Goal: Task Accomplishment & Management: Use online tool/utility

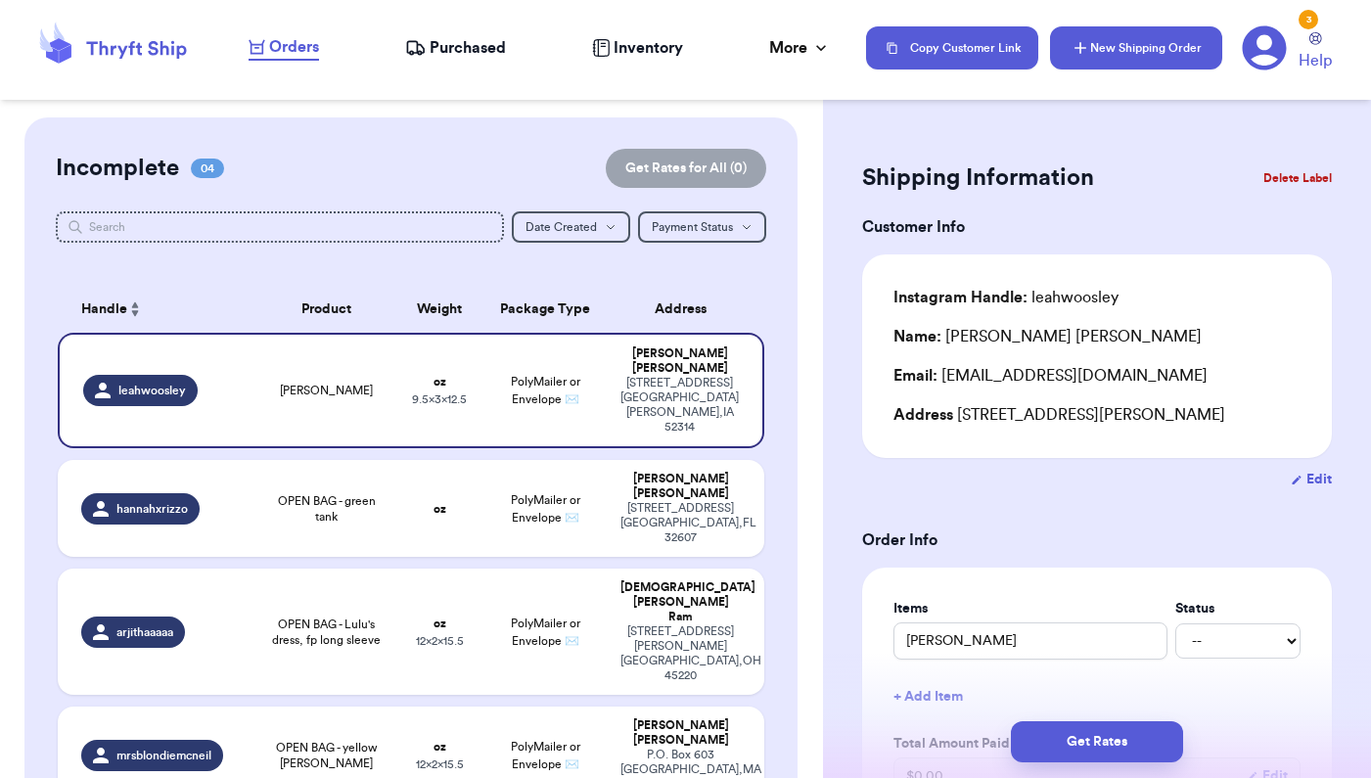
click at [1101, 58] on button "New Shipping Order" at bounding box center [1136, 47] width 172 height 43
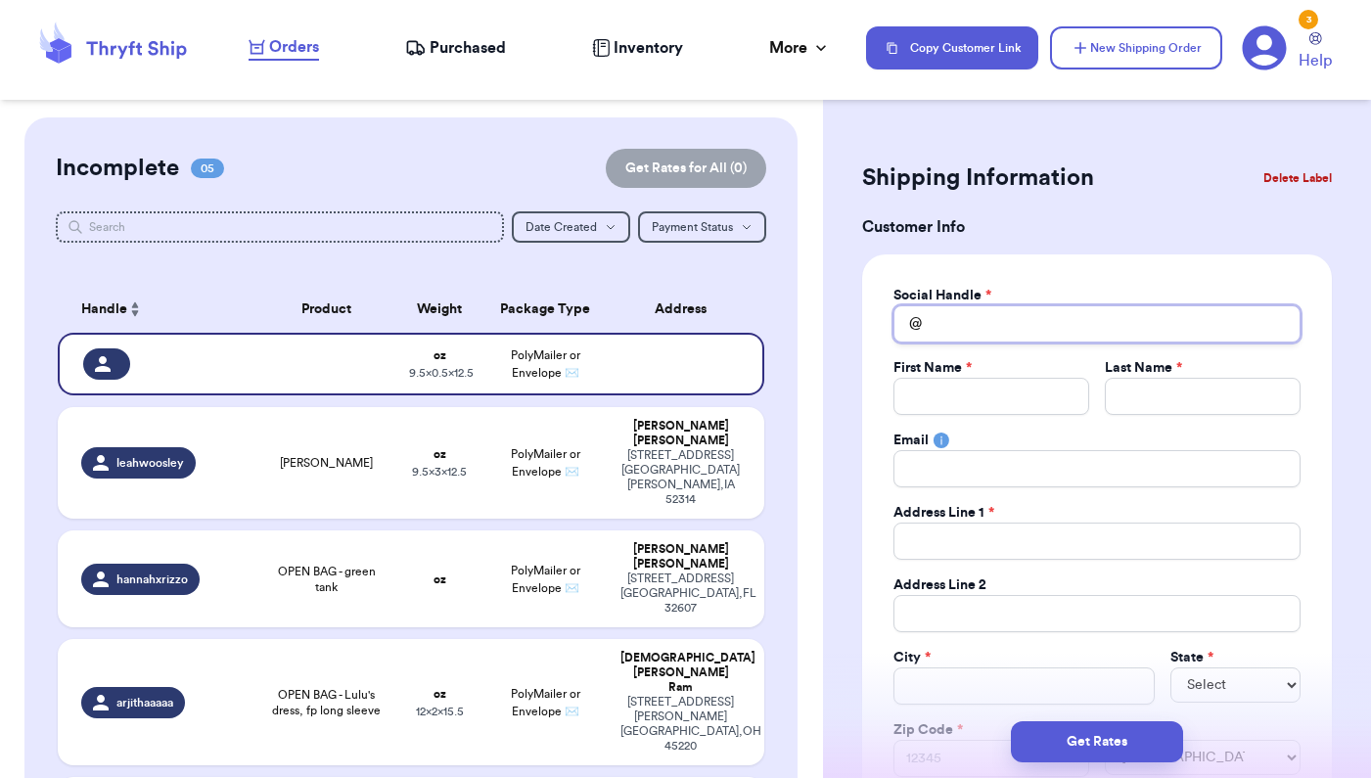
click at [952, 324] on input "Total Amount Paid" at bounding box center [1096, 323] width 407 height 37
type input "a"
type input "ad"
type input "adr"
type input "adri"
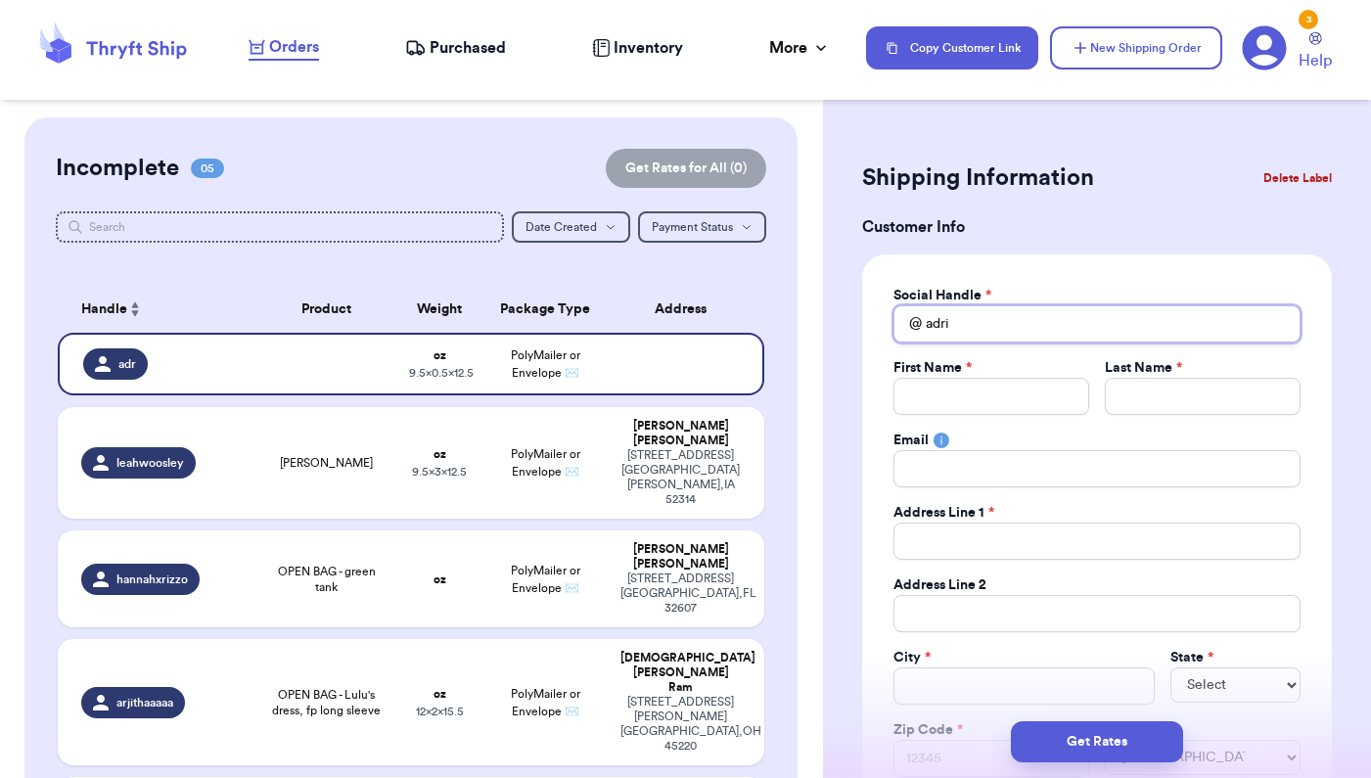
type input "adri"
click at [937, 400] on input "Total Amount Paid" at bounding box center [991, 396] width 196 height 37
type input "a"
type input "ad"
type input "adi"
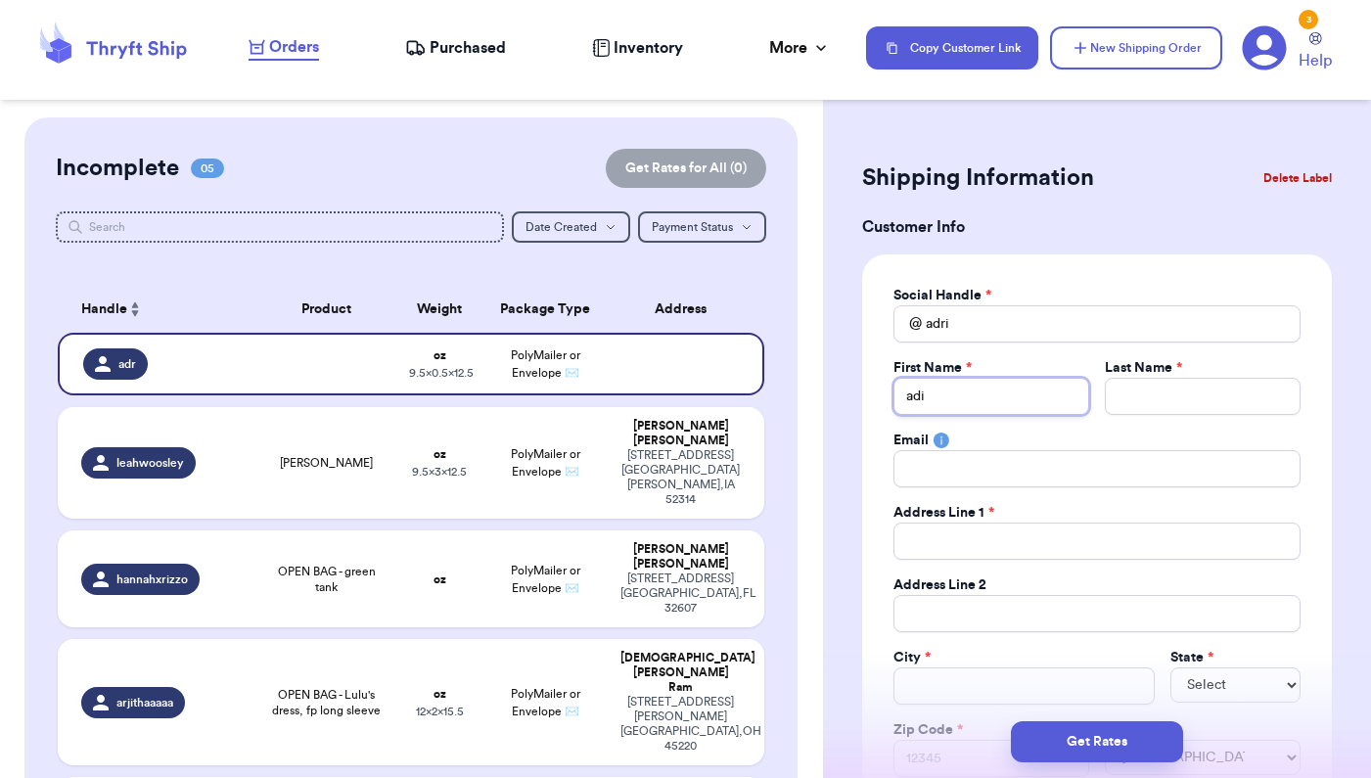
type input "ad"
type input "adr"
type input "adri"
click at [1154, 386] on input "Total Amount Paid" at bounding box center [1203, 396] width 196 height 37
type input "a"
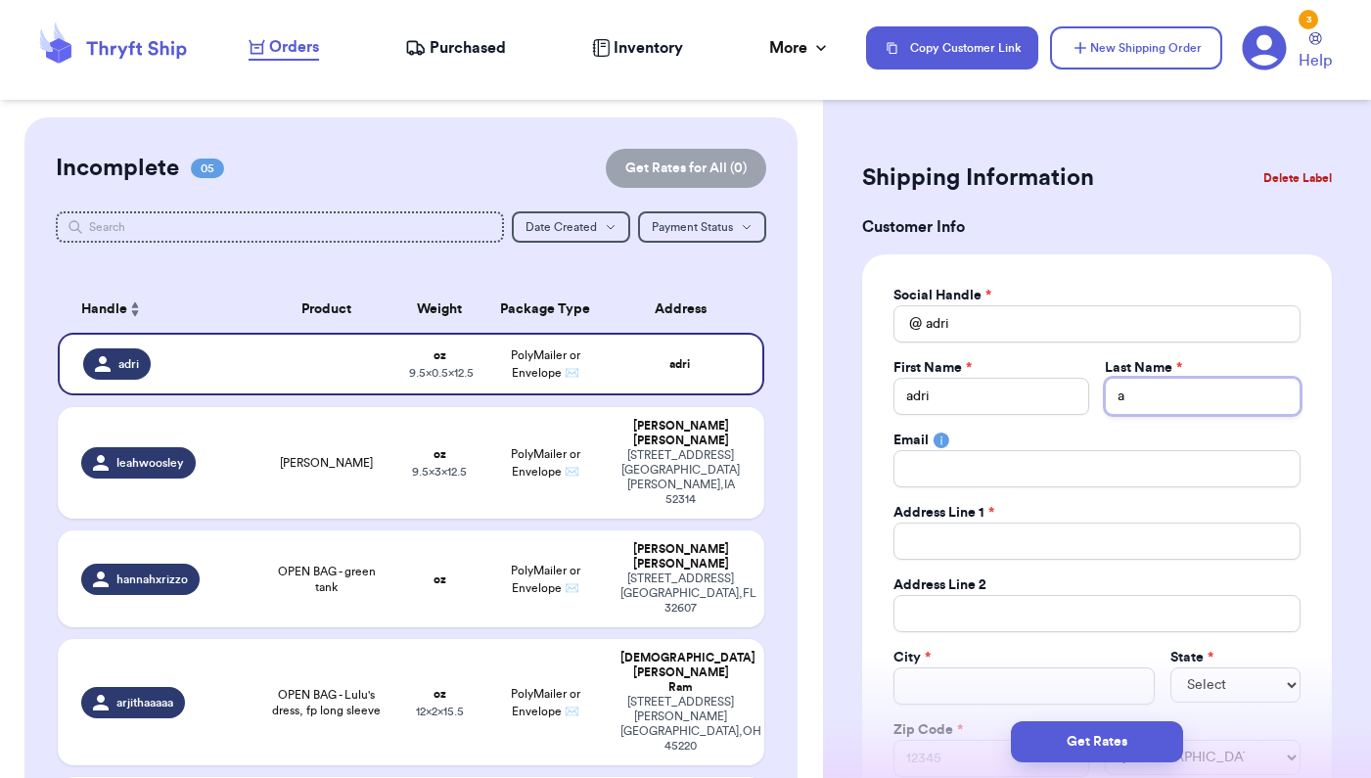
type input "ad"
type input "adr"
type input "adri"
type input "adr"
type input "ad"
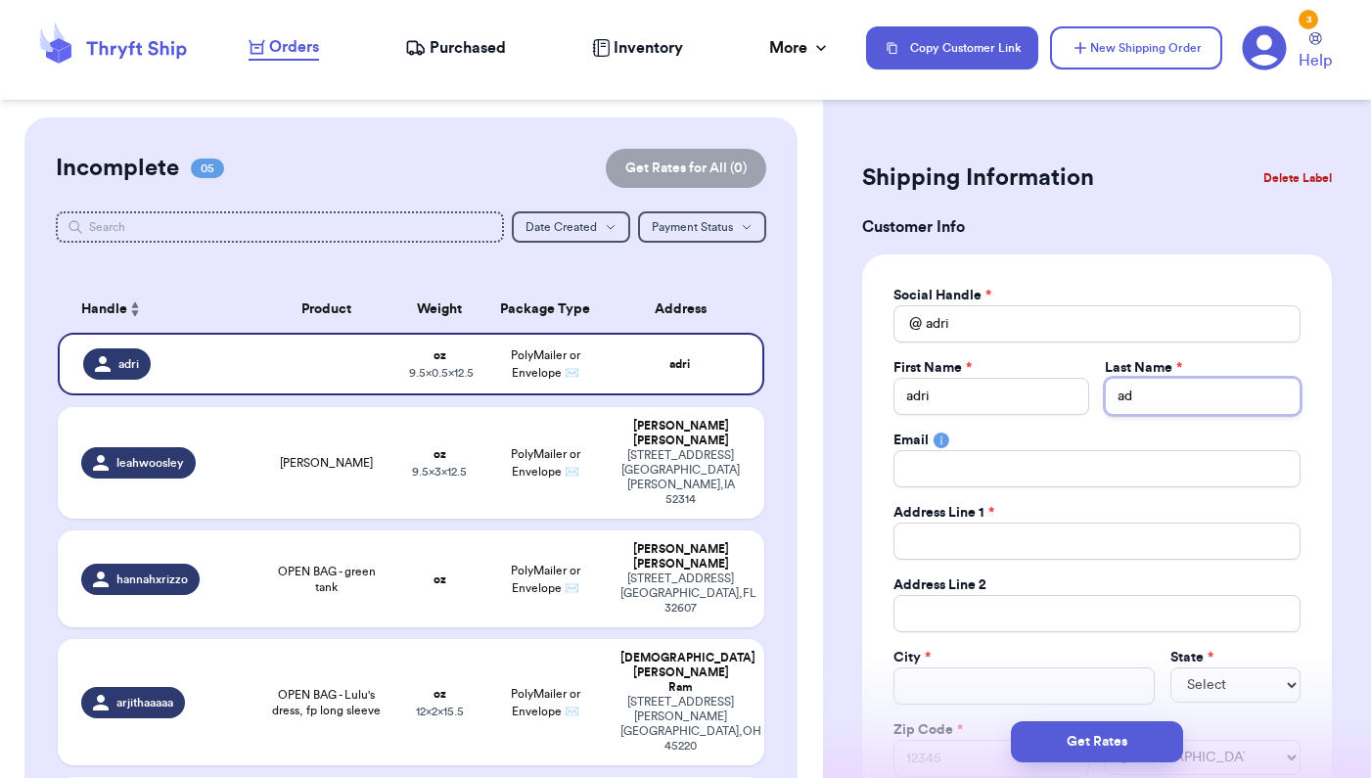
type input "a"
type input "R"
type input "Ri"
type input "Rio"
type input "[PERSON_NAME]"
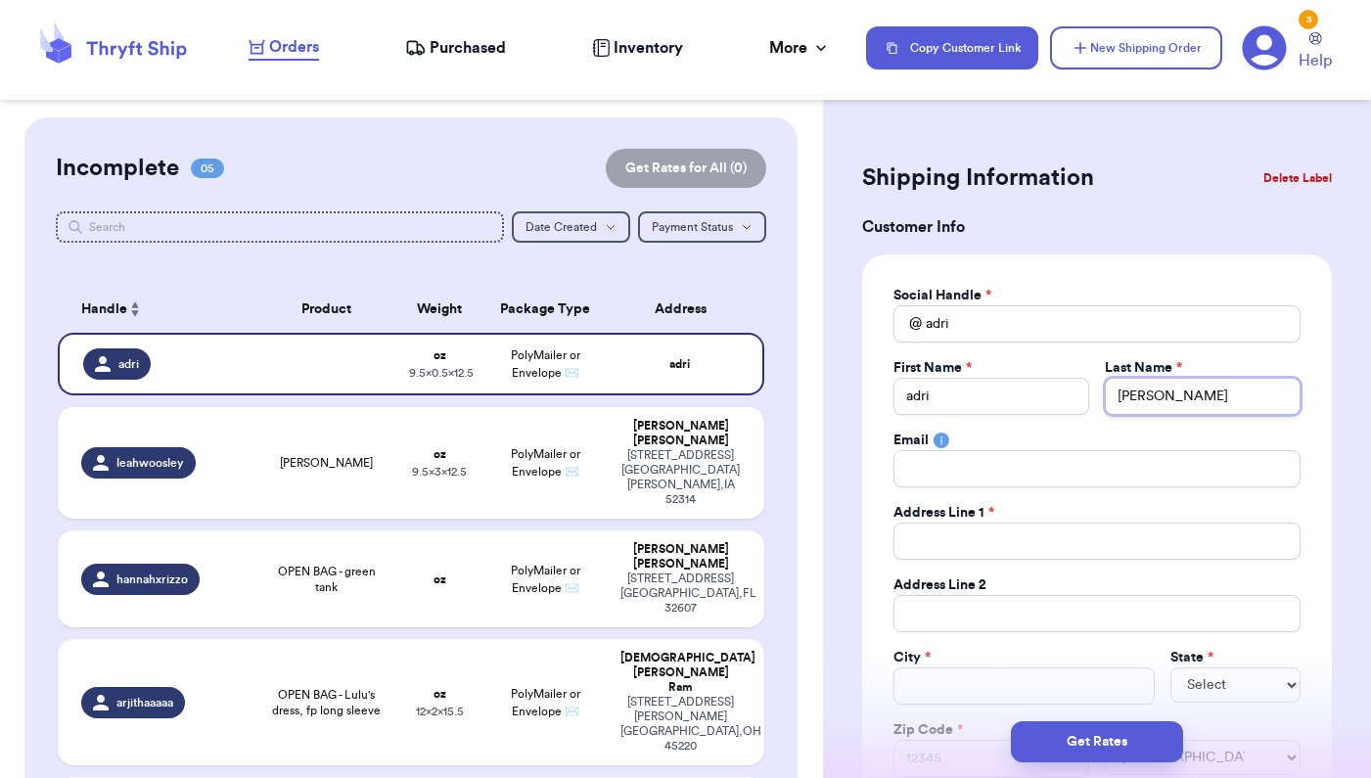
type input "Rio"
type input "Ri"
type input "R"
type input "Ri"
type input "Riv"
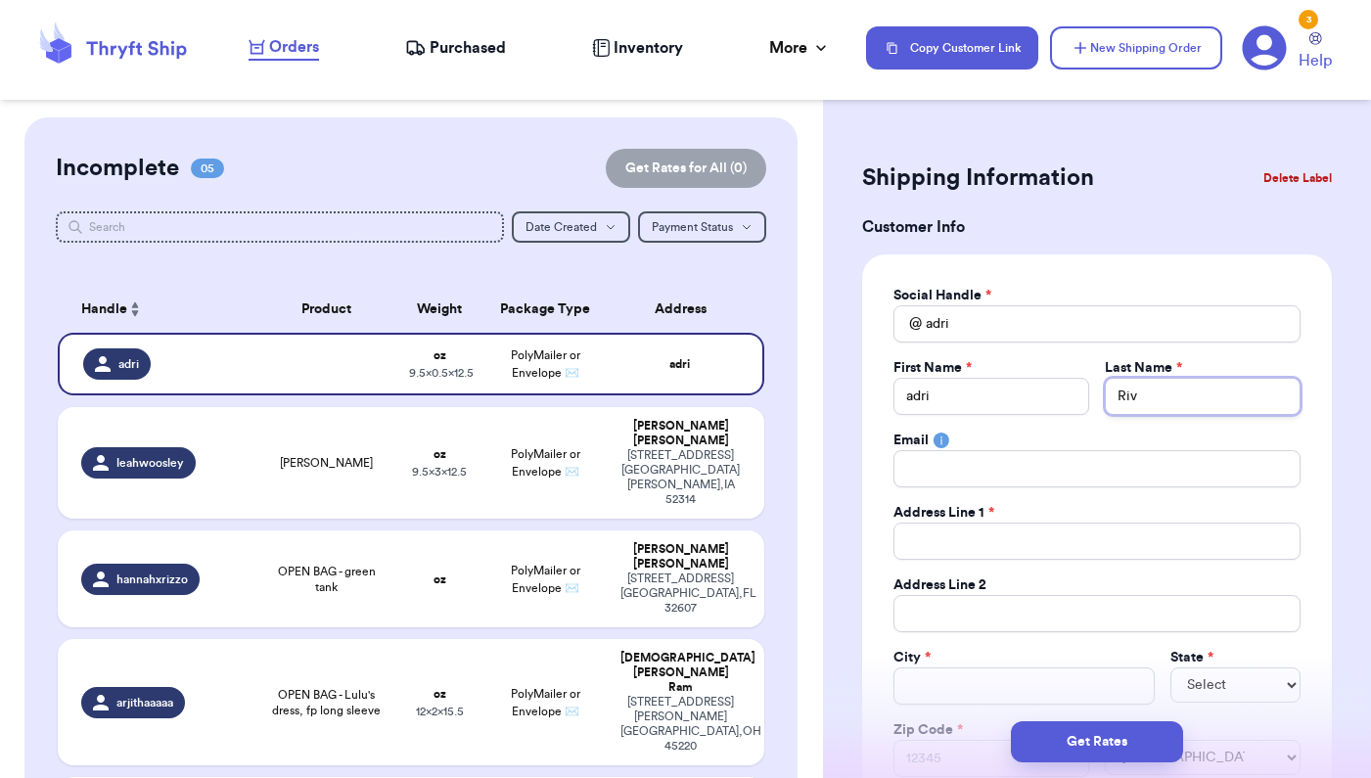
type input "Rive"
type input "River"
type input "[PERSON_NAME]"
drag, startPoint x: 1002, startPoint y: 404, endPoint x: 750, endPoint y: 404, distance: 251.4
click at [750, 404] on div "Customer Link New Order Incomplete 05 Get Rates for All ( 0 ) Get Rates for All…" at bounding box center [685, 389] width 1371 height 778
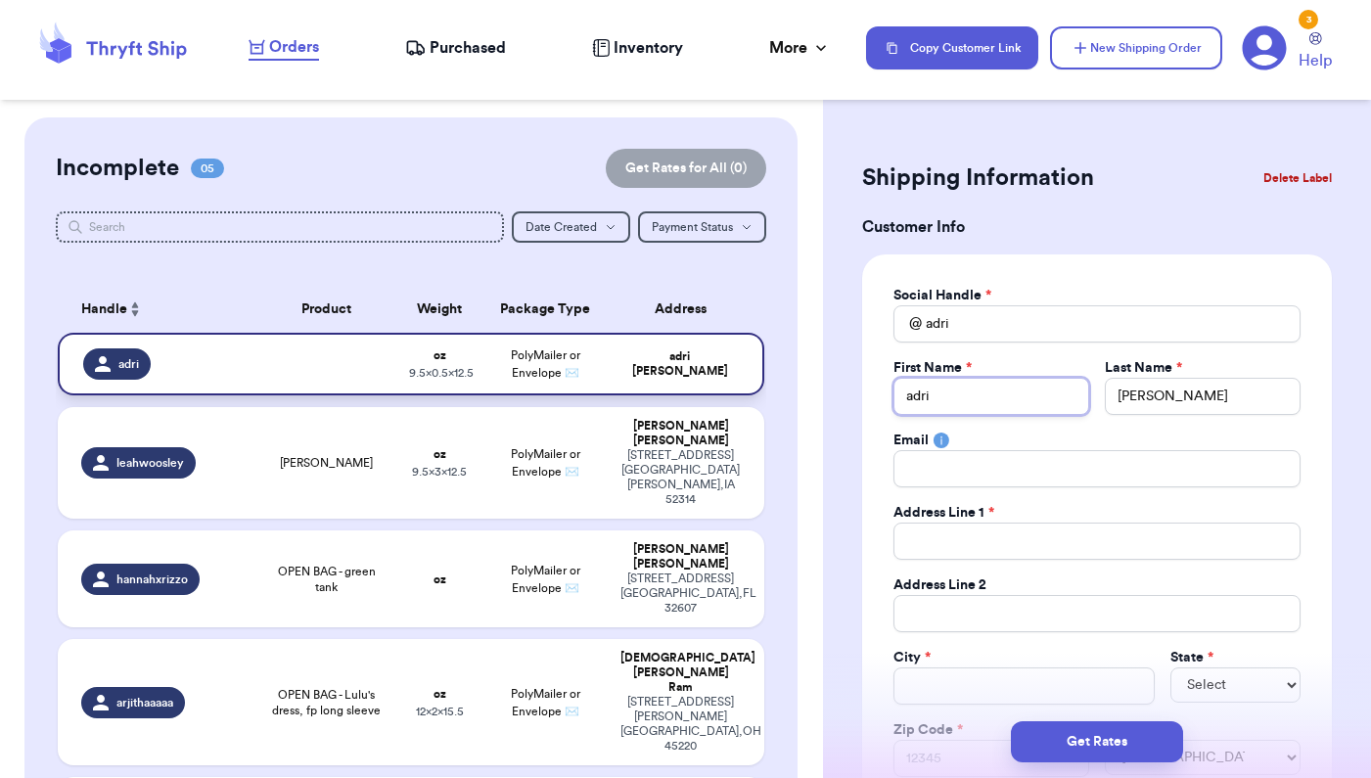
type input "A"
type input "Ad"
type input "Adr"
type input "Adri"
click at [947, 537] on input "Total Amount Paid" at bounding box center [1096, 540] width 407 height 37
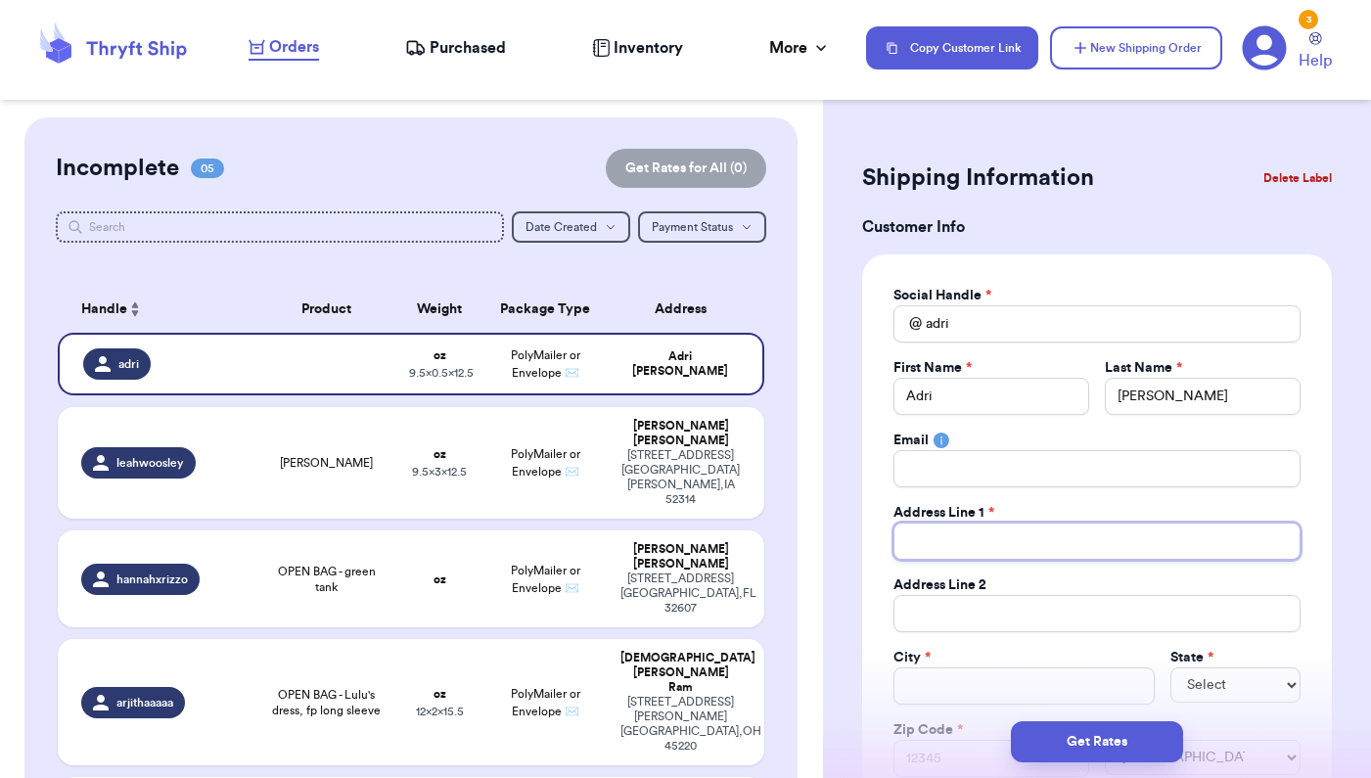
type input "1"
type input "10"
type input "103"
type input "1035"
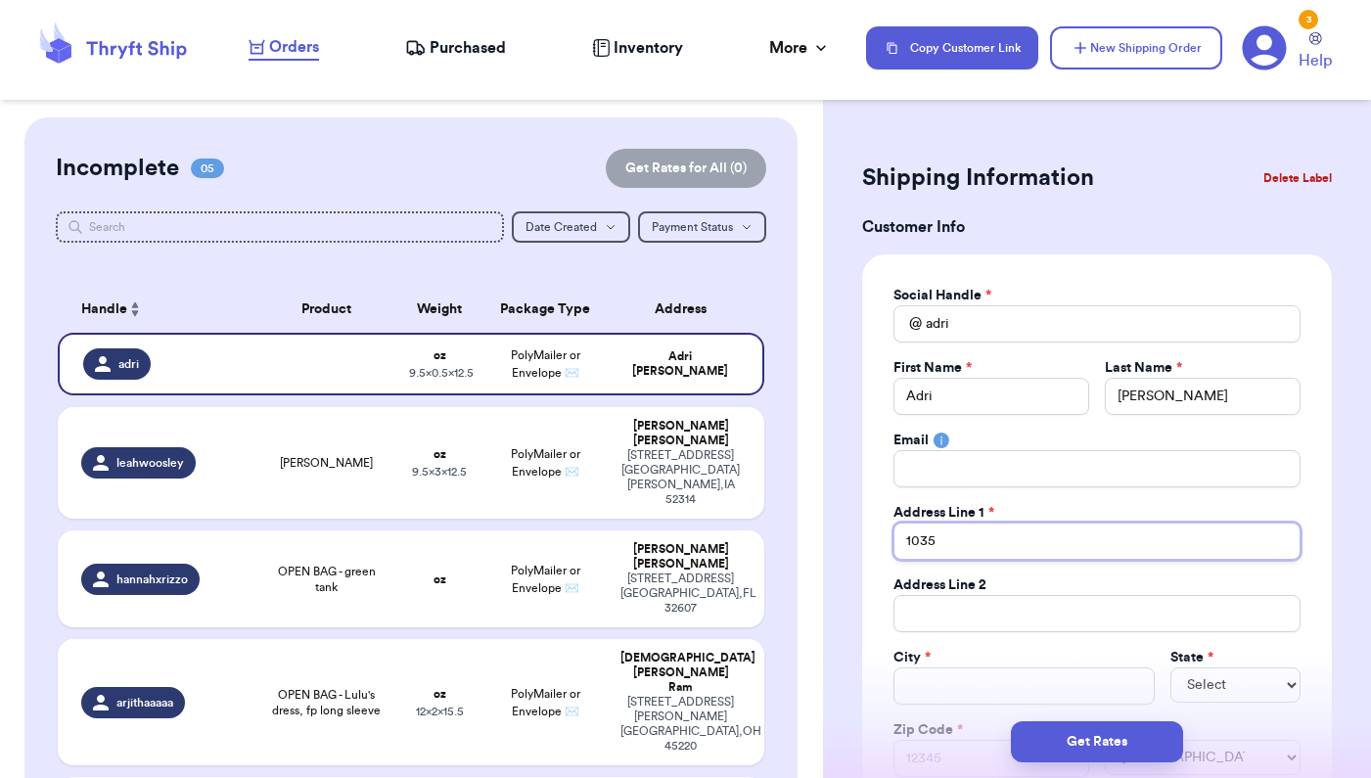
type input "1035 2"
type input "1035 29"
type input "1035 29t"
type input "1035 29th"
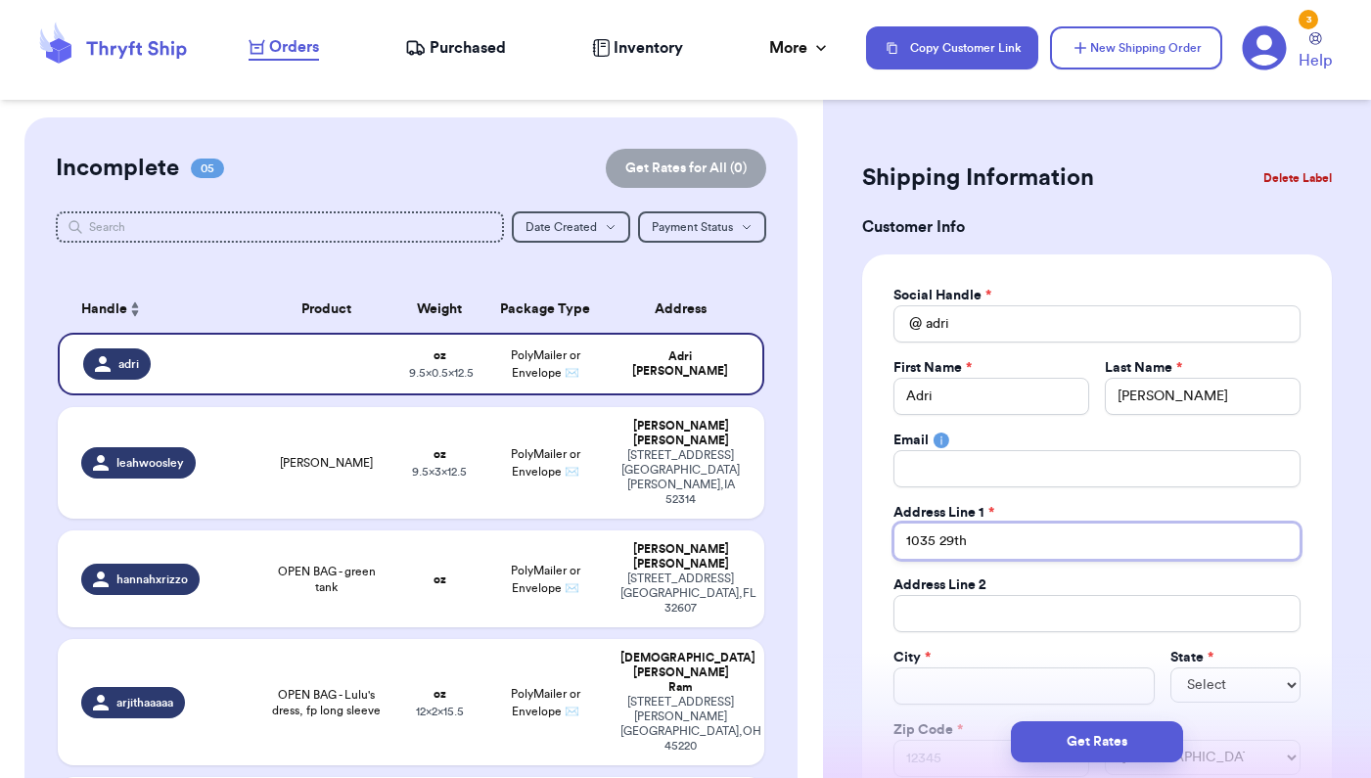
type input "1035 29th A"
type input "[STREET_ADDRESS]"
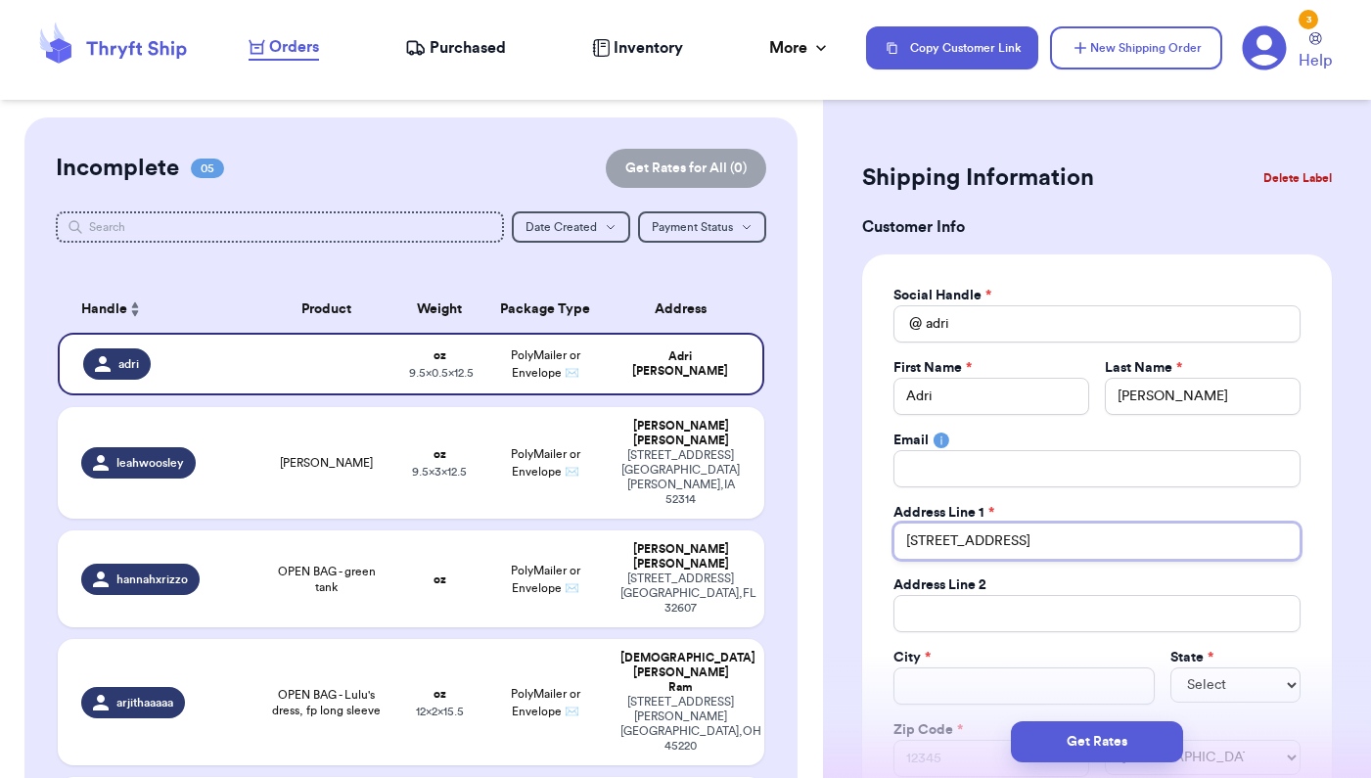
type input "[STREET_ADDRESS]"
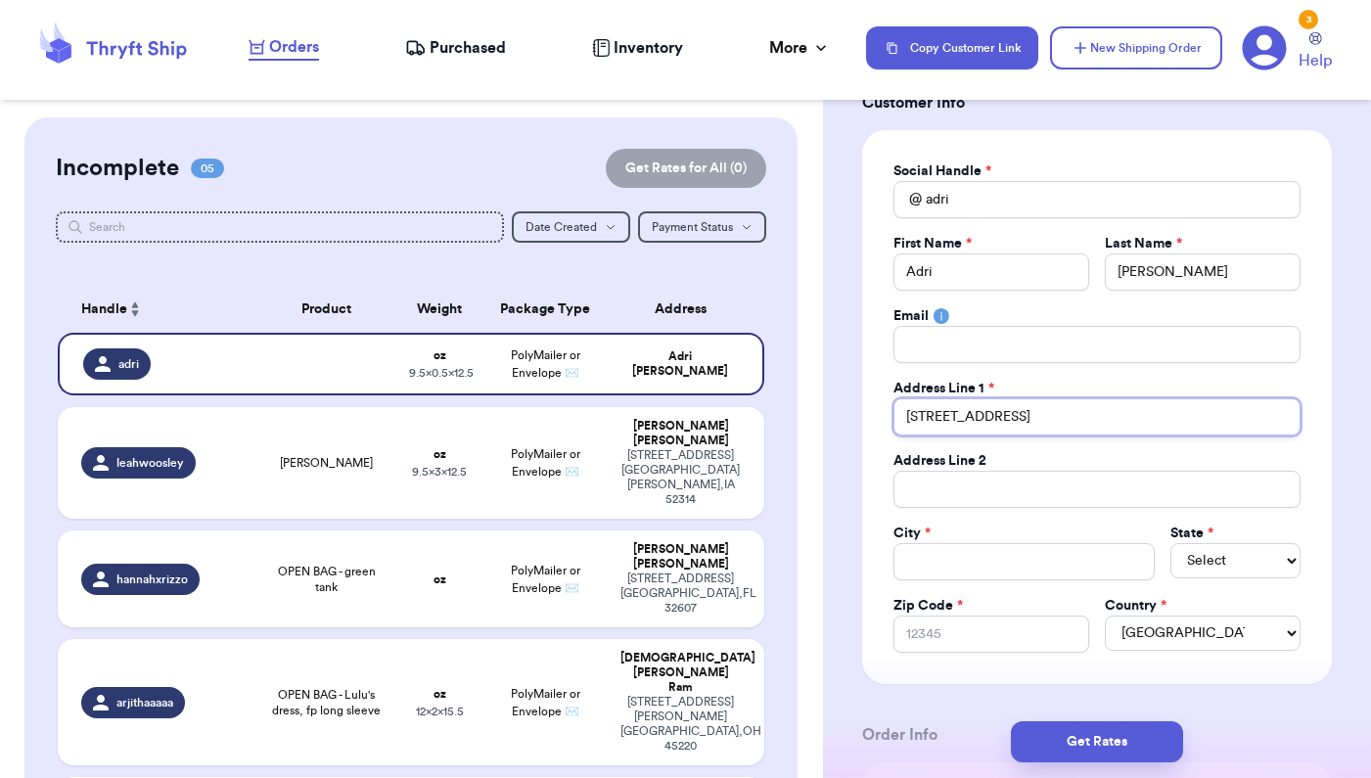
scroll to position [145, 0]
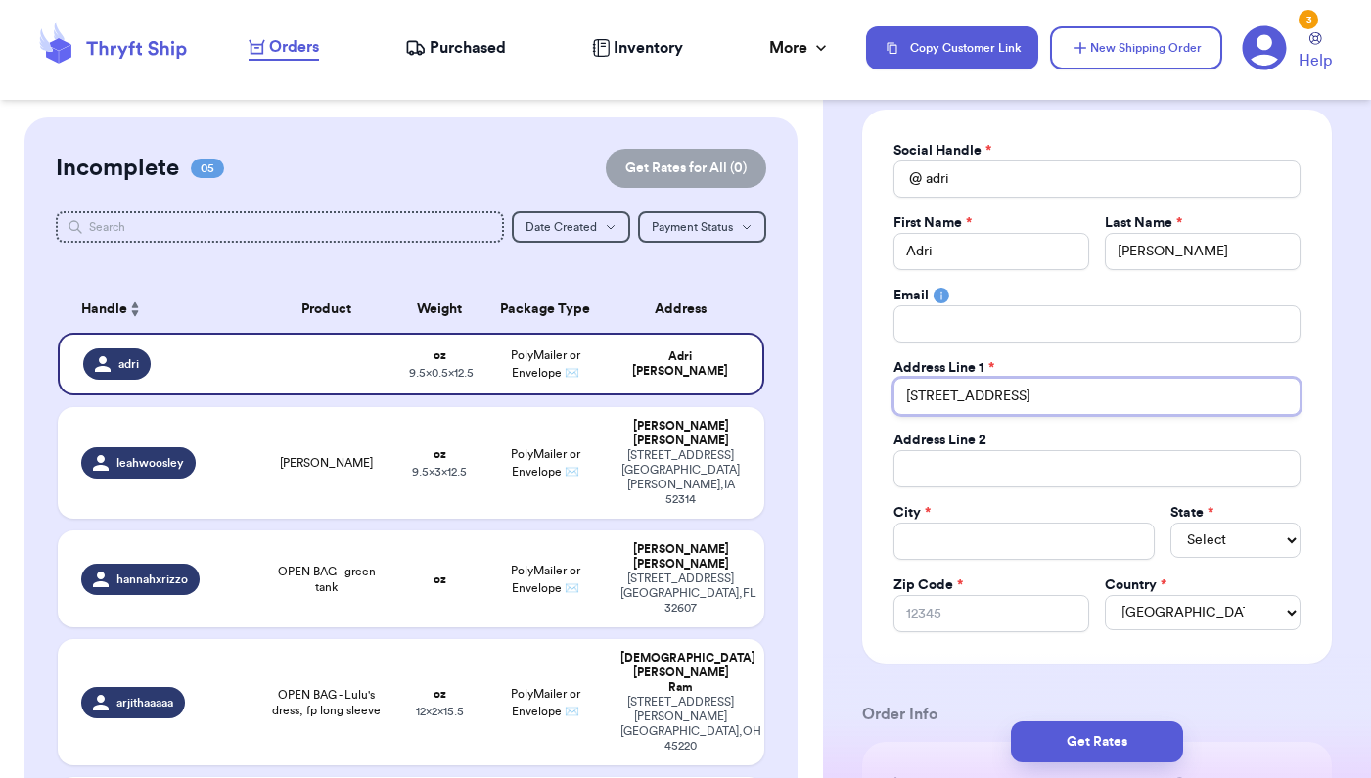
type input "[STREET_ADDRESS]"
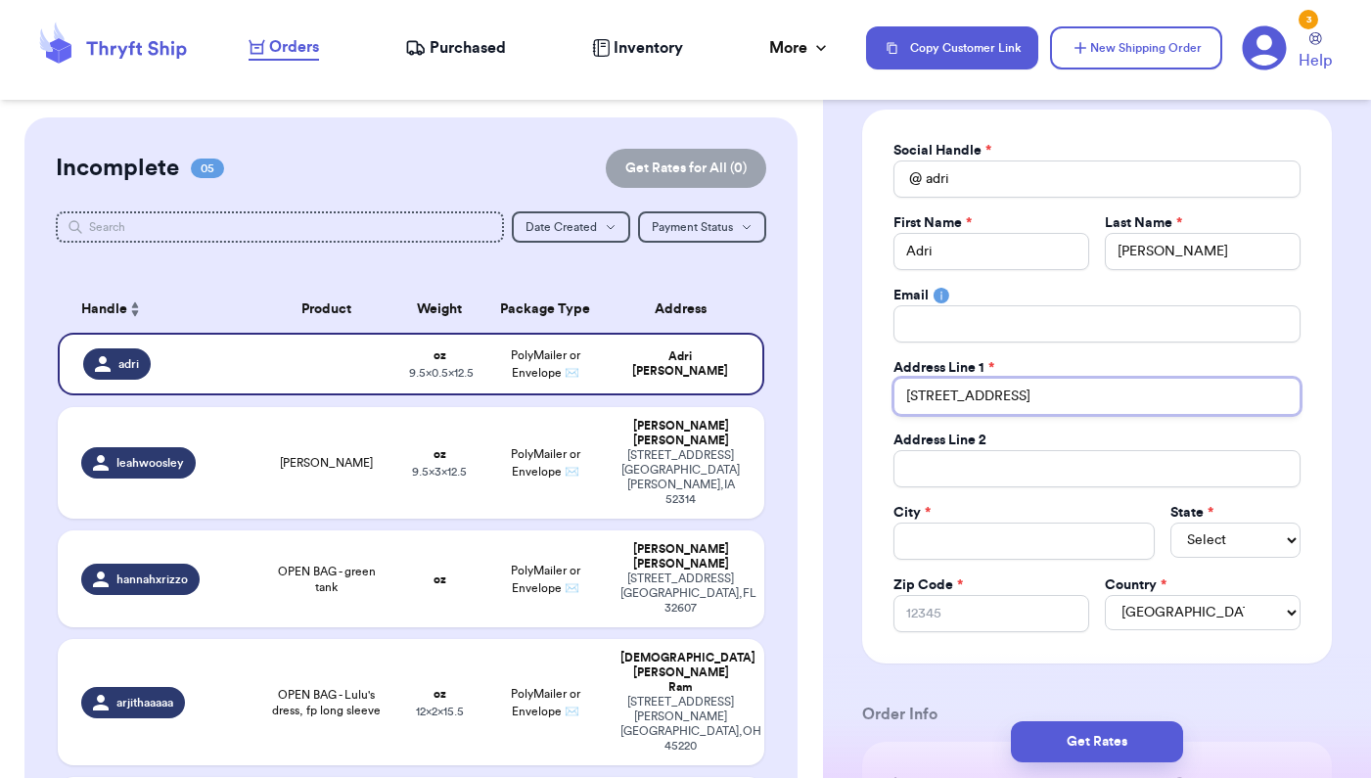
type input "[STREET_ADDRESS]"
click at [941, 543] on input "Total Amount Paid" at bounding box center [1023, 540] width 261 height 37
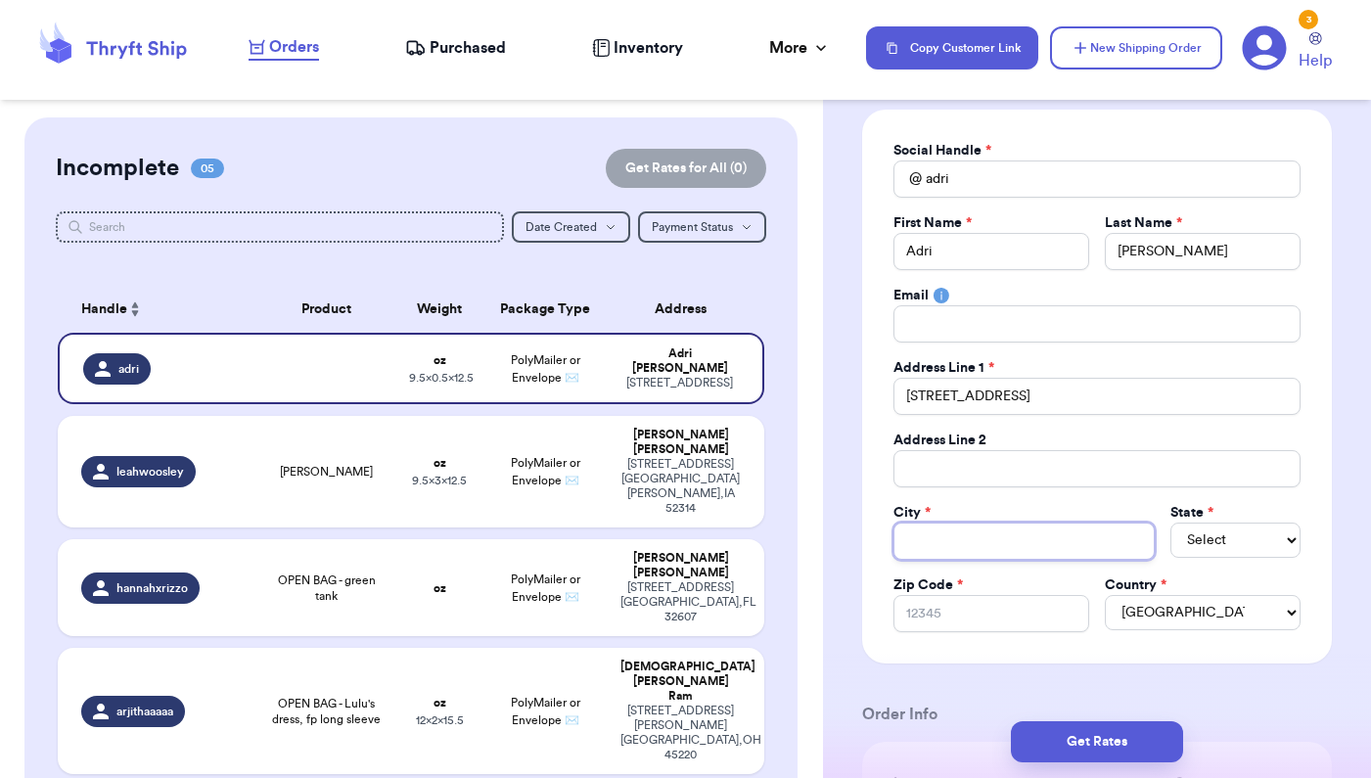
type input "M"
type input "Mi"
type input "Min"
type input "Minn"
type input "[PERSON_NAME]"
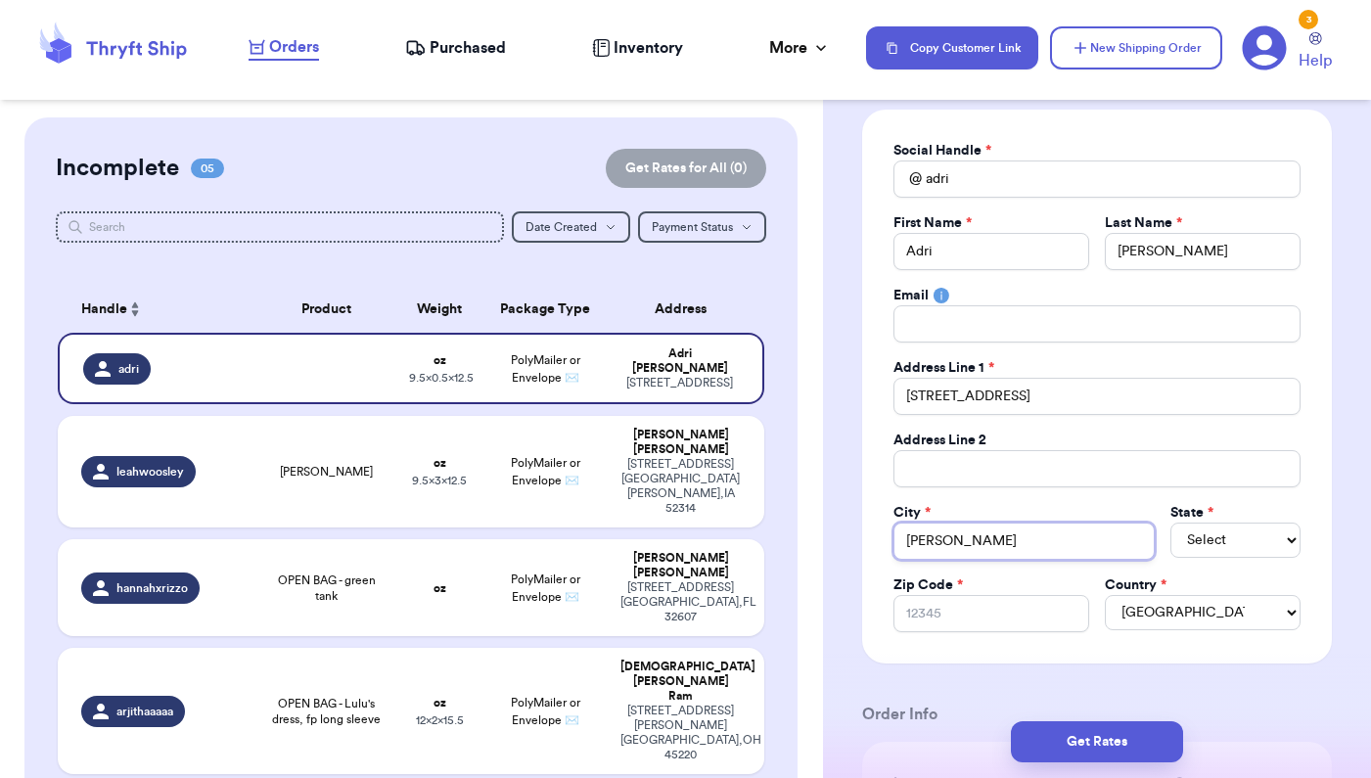
type input "Minnse"
type input "[PERSON_NAME]"
type input "Minn"
type input "Minne"
type input "Minnea"
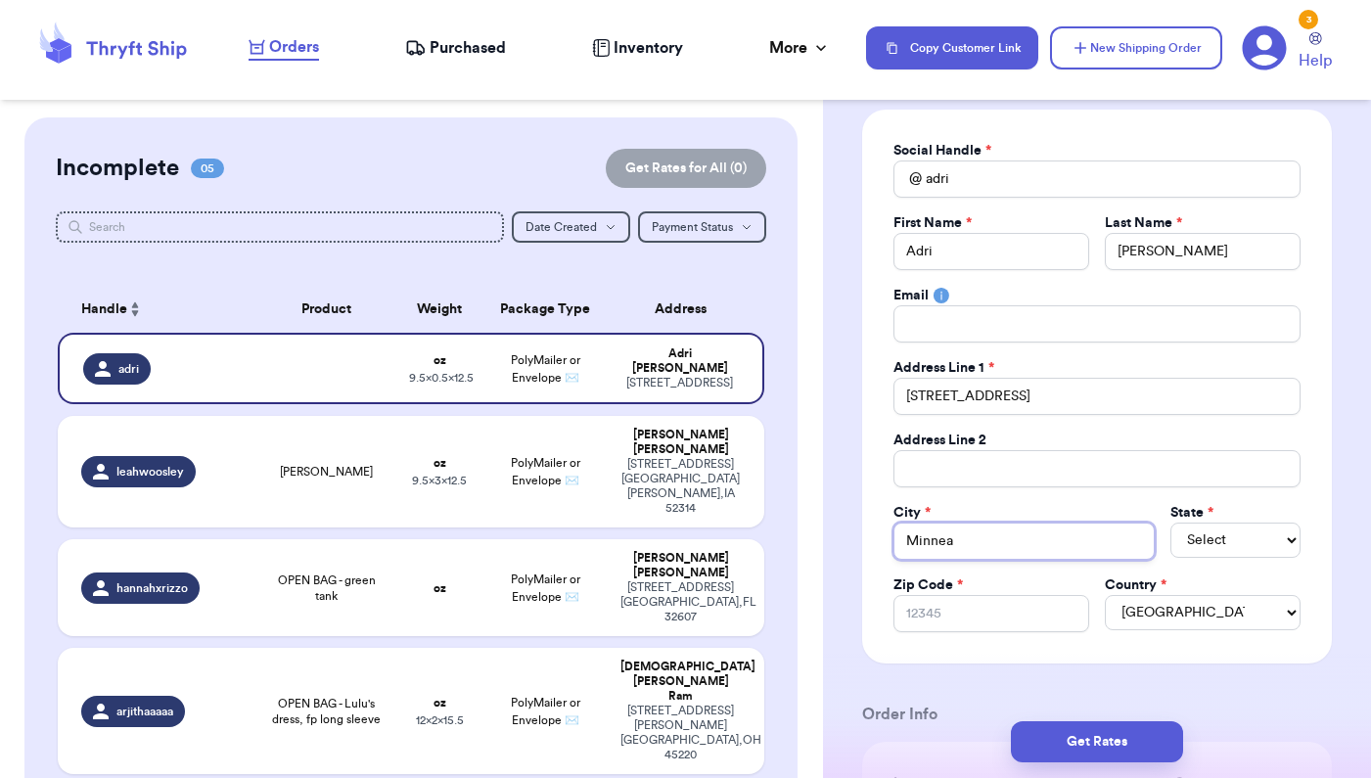
type input "Minneap"
type input "Minneapo"
type input "Minneapol"
type input "Minneapoli"
type input "[GEOGRAPHIC_DATA]"
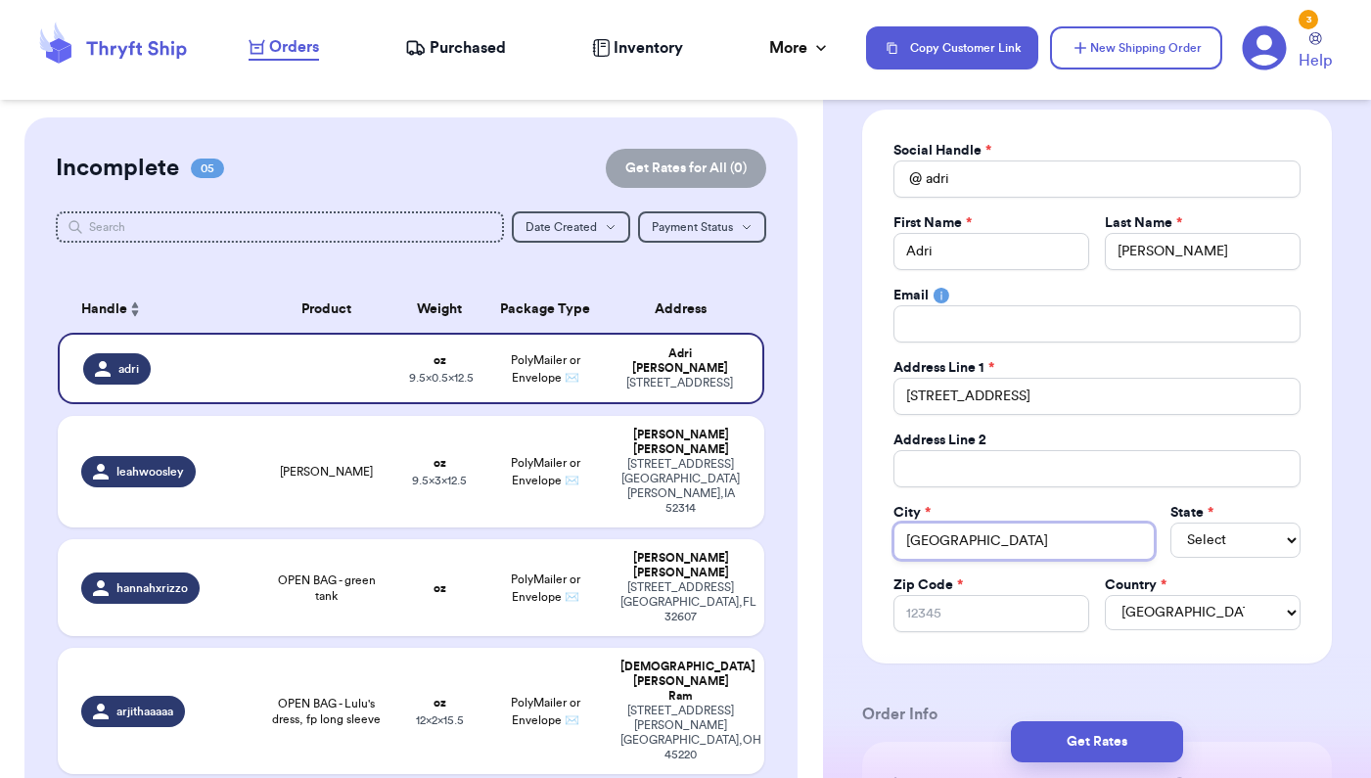
type input "[GEOGRAPHIC_DATA]"
click at [1224, 535] on select "Select AL AK AZ AR CA CO [GEOGRAPHIC_DATA] DE DC [GEOGRAPHIC_DATA] [GEOGRAPHIC_…" at bounding box center [1235, 539] width 130 height 35
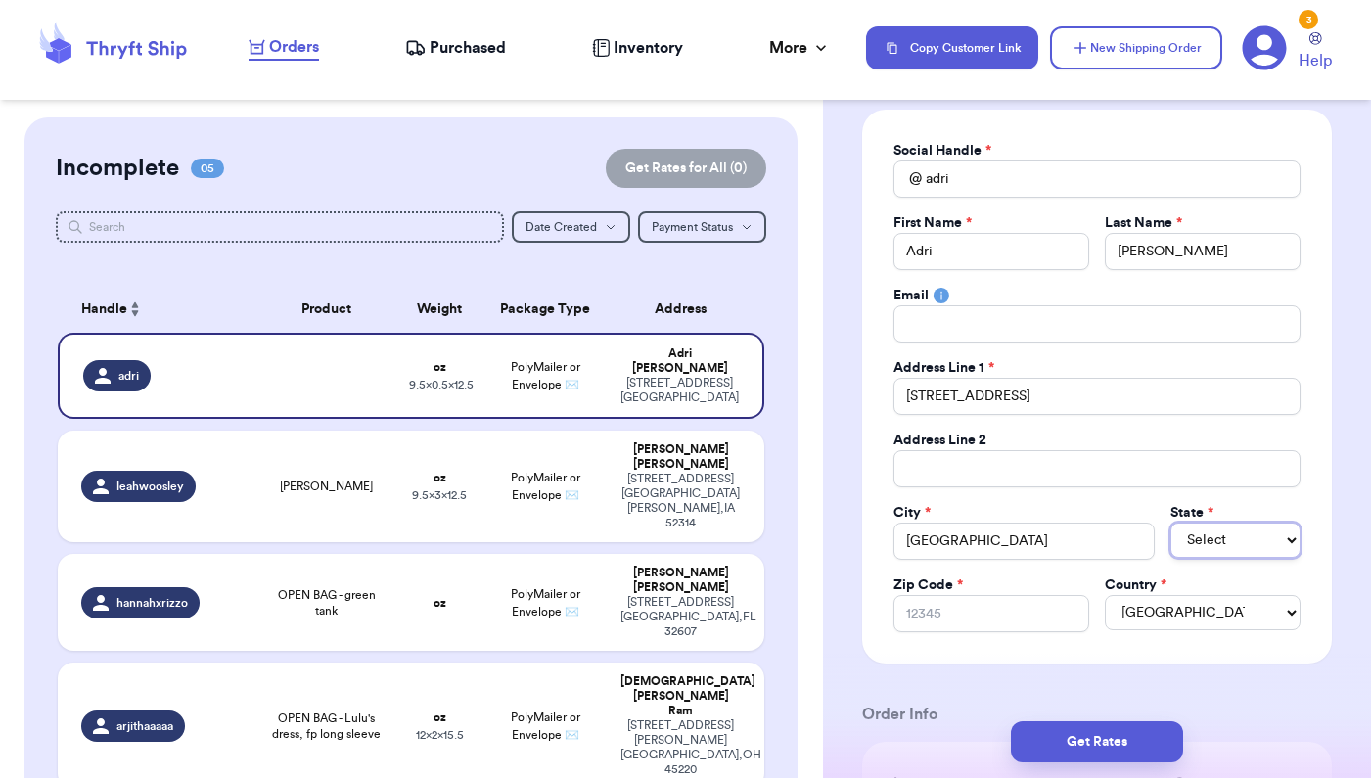
select select "MN"
click at [1170, 522] on select "Select AL AK AZ AR CA CO [GEOGRAPHIC_DATA] DE DC [GEOGRAPHIC_DATA] [GEOGRAPHIC_…" at bounding box center [1235, 539] width 130 height 35
click at [970, 611] on input "Zip Code *" at bounding box center [991, 613] width 196 height 37
type input "5"
type input "55"
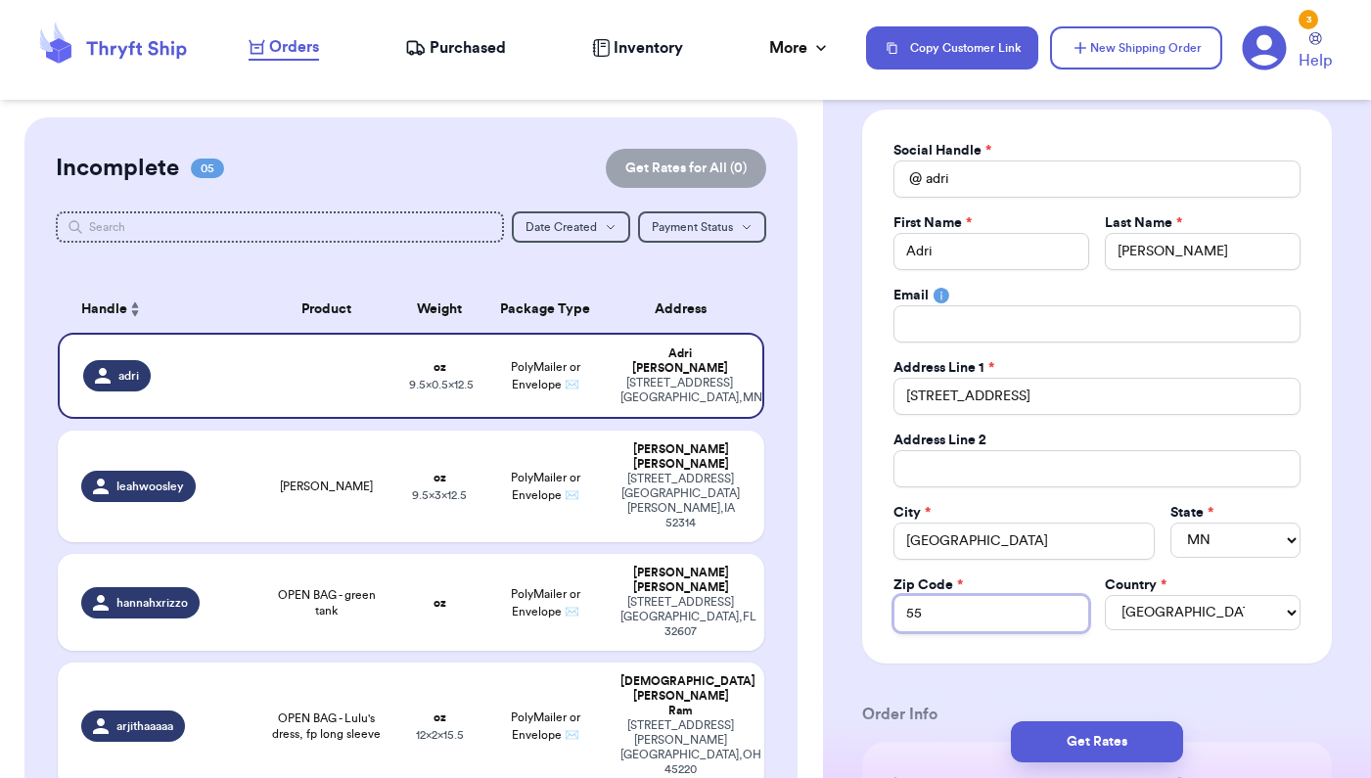
type input "554"
type input "5541"
type input "55414"
click at [987, 548] on input "[GEOGRAPHIC_DATA]" at bounding box center [1023, 540] width 261 height 37
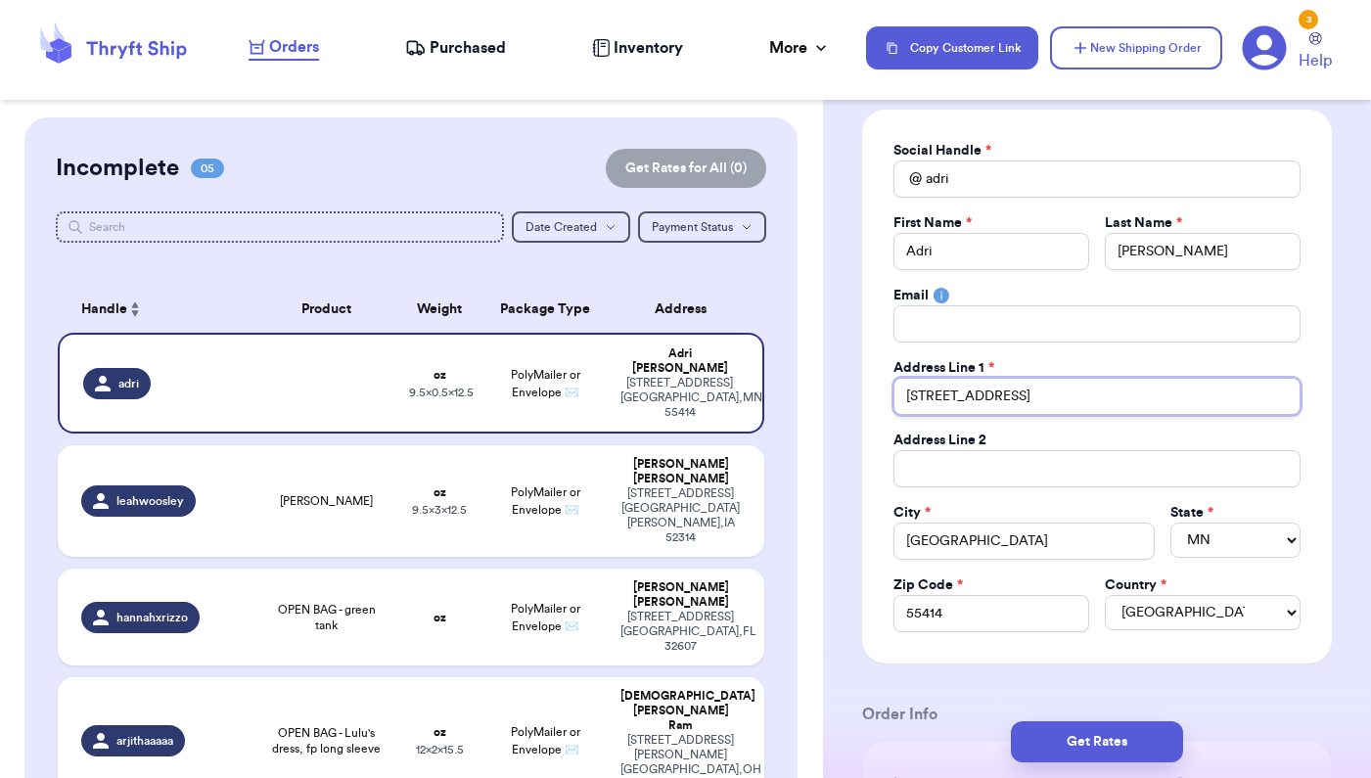
click at [1061, 403] on input "[STREET_ADDRESS]" at bounding box center [1096, 396] width 407 height 37
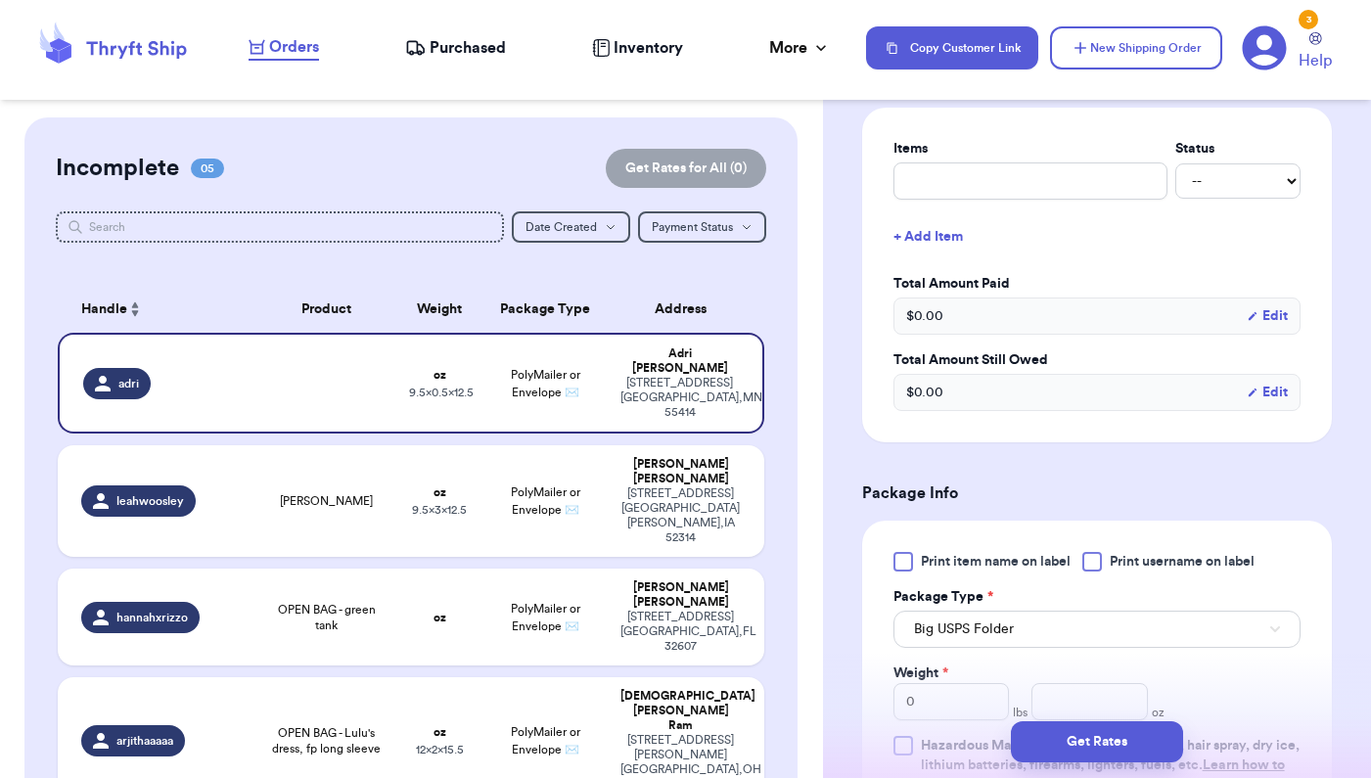
click at [898, 564] on div at bounding box center [903, 562] width 20 height 20
click at [0, 0] on input "Print item name on label" at bounding box center [0, 0] width 0 height 0
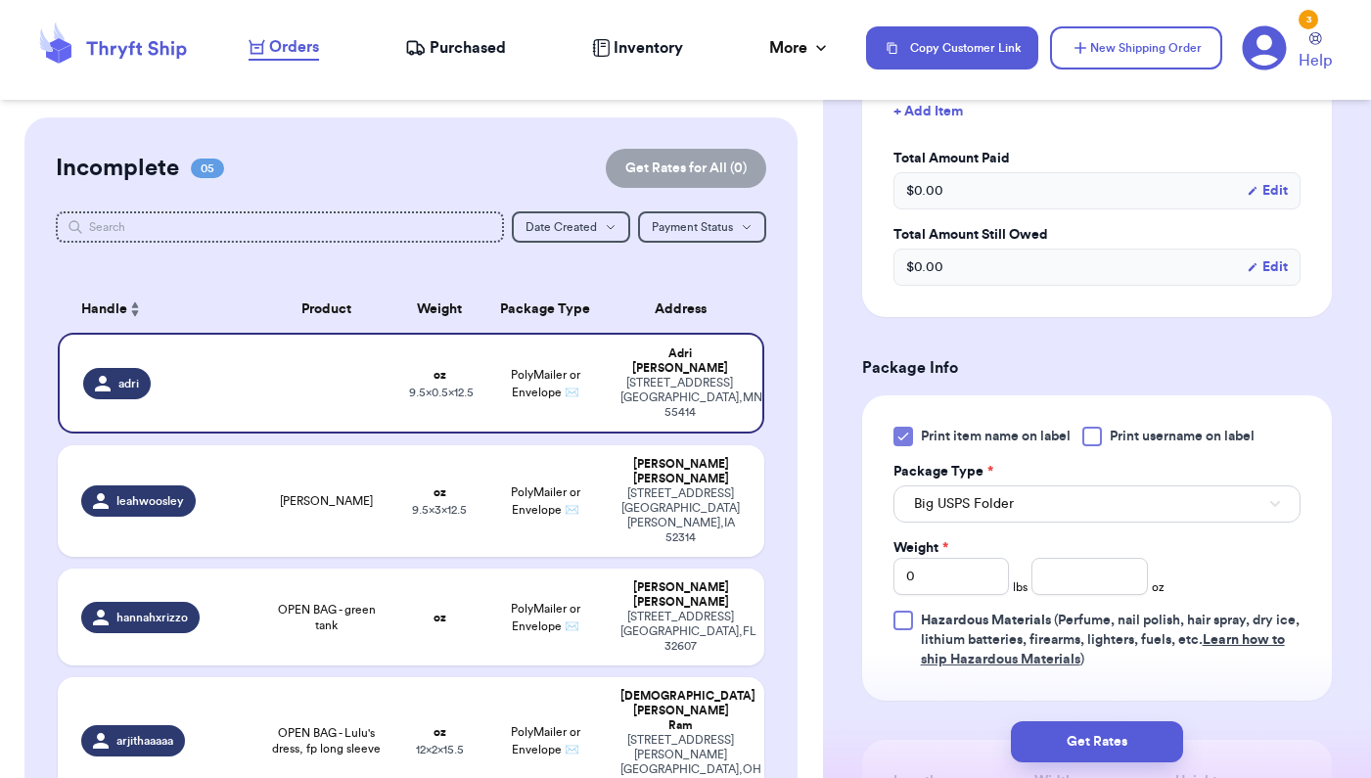
scroll to position [906, 0]
click at [975, 505] on span "Big USPS Folder" at bounding box center [964, 502] width 100 height 20
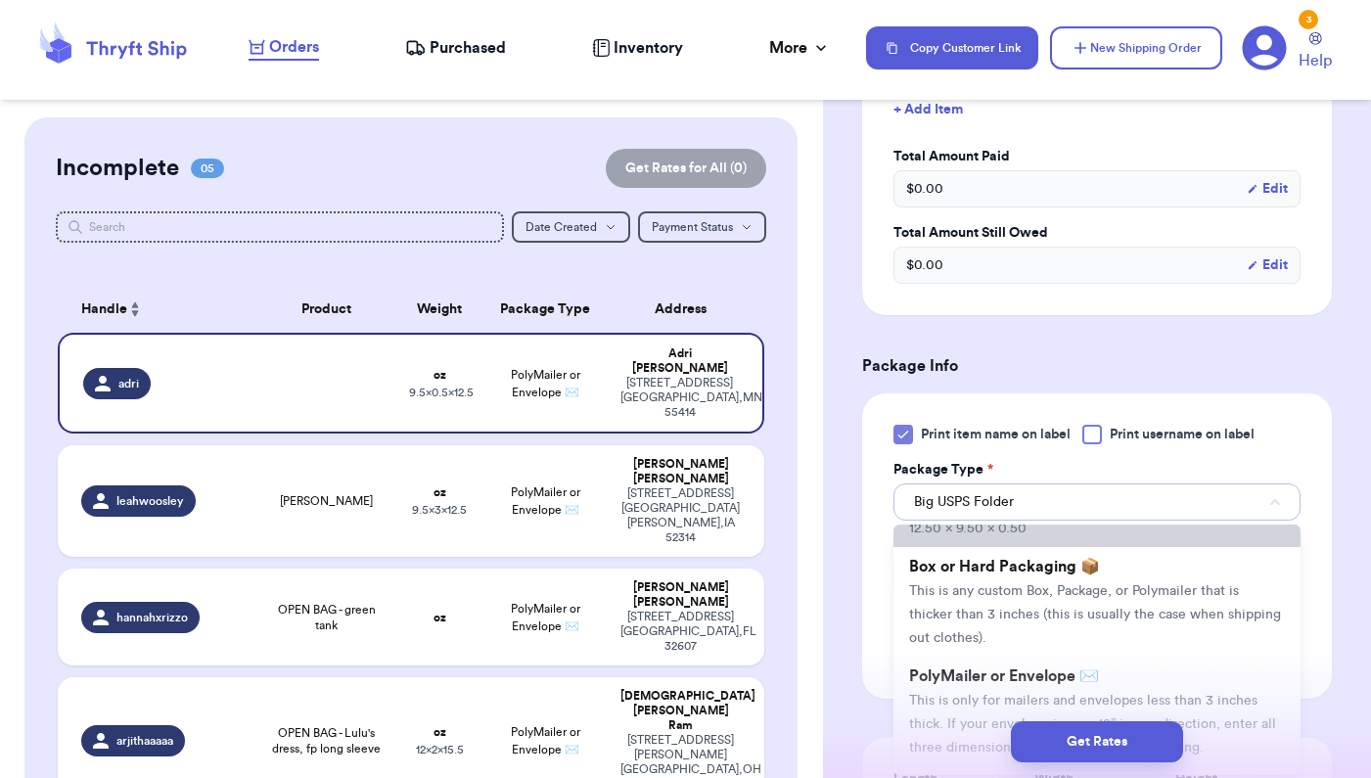
scroll to position [54, 0]
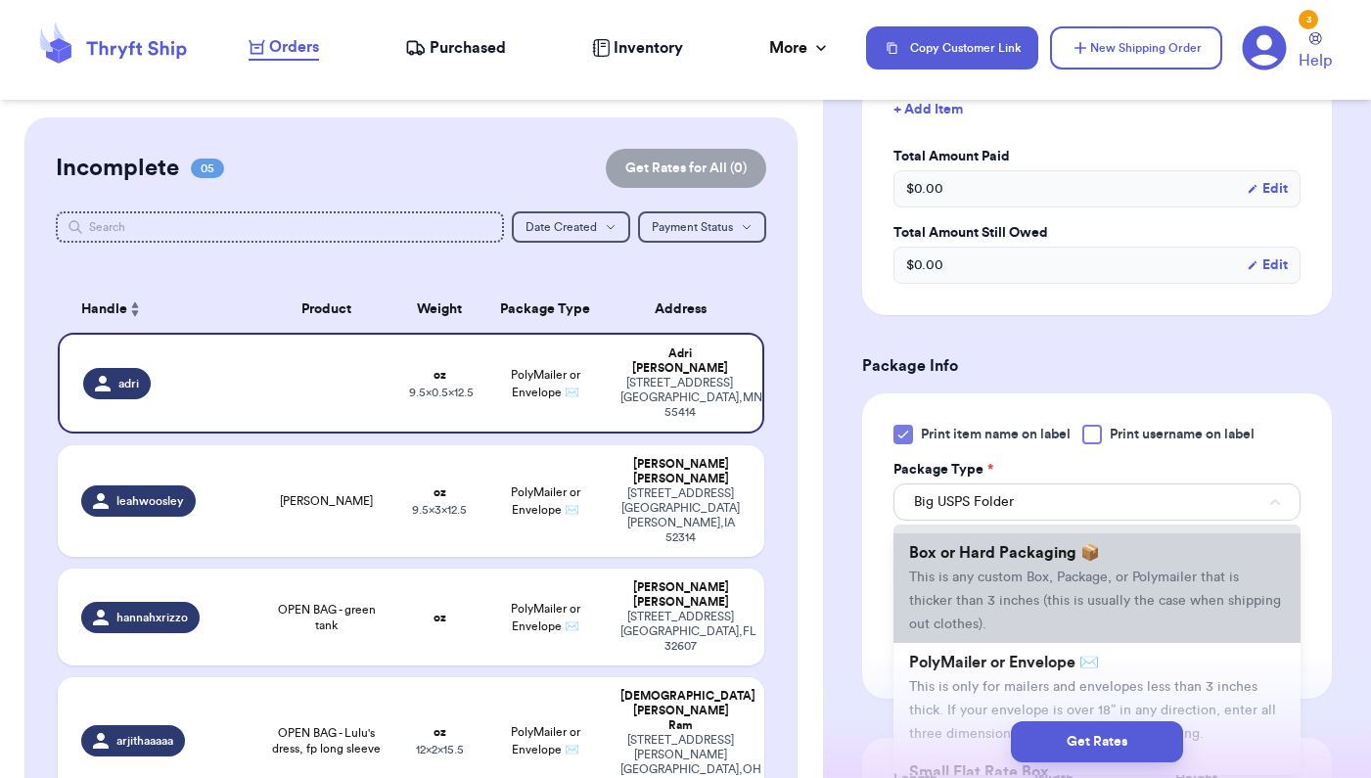
click at [972, 572] on span "This is any custom Box, Package, or Polymailer that is thicker than 3 inches (t…" at bounding box center [1095, 600] width 372 height 61
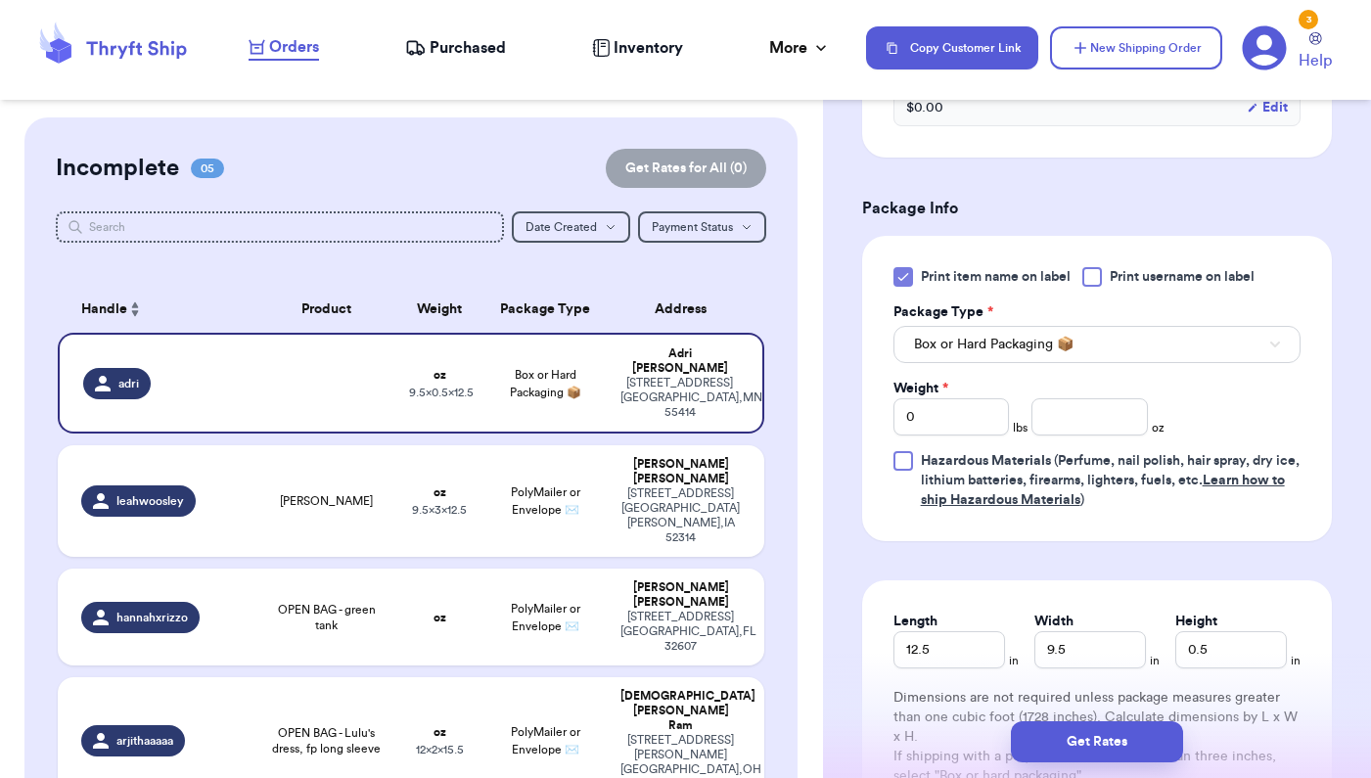
scroll to position [1071, 0]
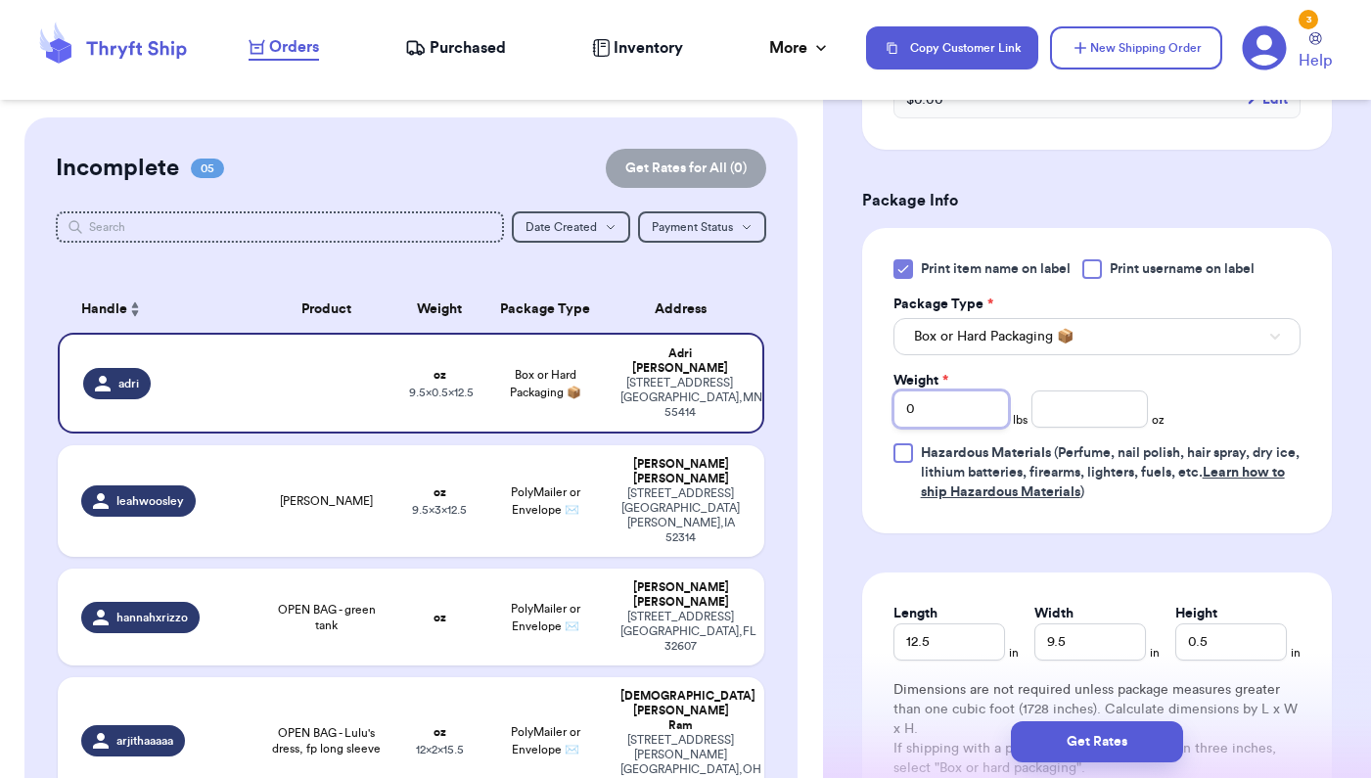
click at [945, 415] on input "0" at bounding box center [951, 408] width 116 height 37
type input "4"
drag, startPoint x: 960, startPoint y: 650, endPoint x: 866, endPoint y: 647, distance: 94.0
click at [866, 647] on div "Length 12.5 in Width 9.5 in Height 0.5 in Dimensions are not required unless pa…" at bounding box center [1097, 690] width 470 height 237
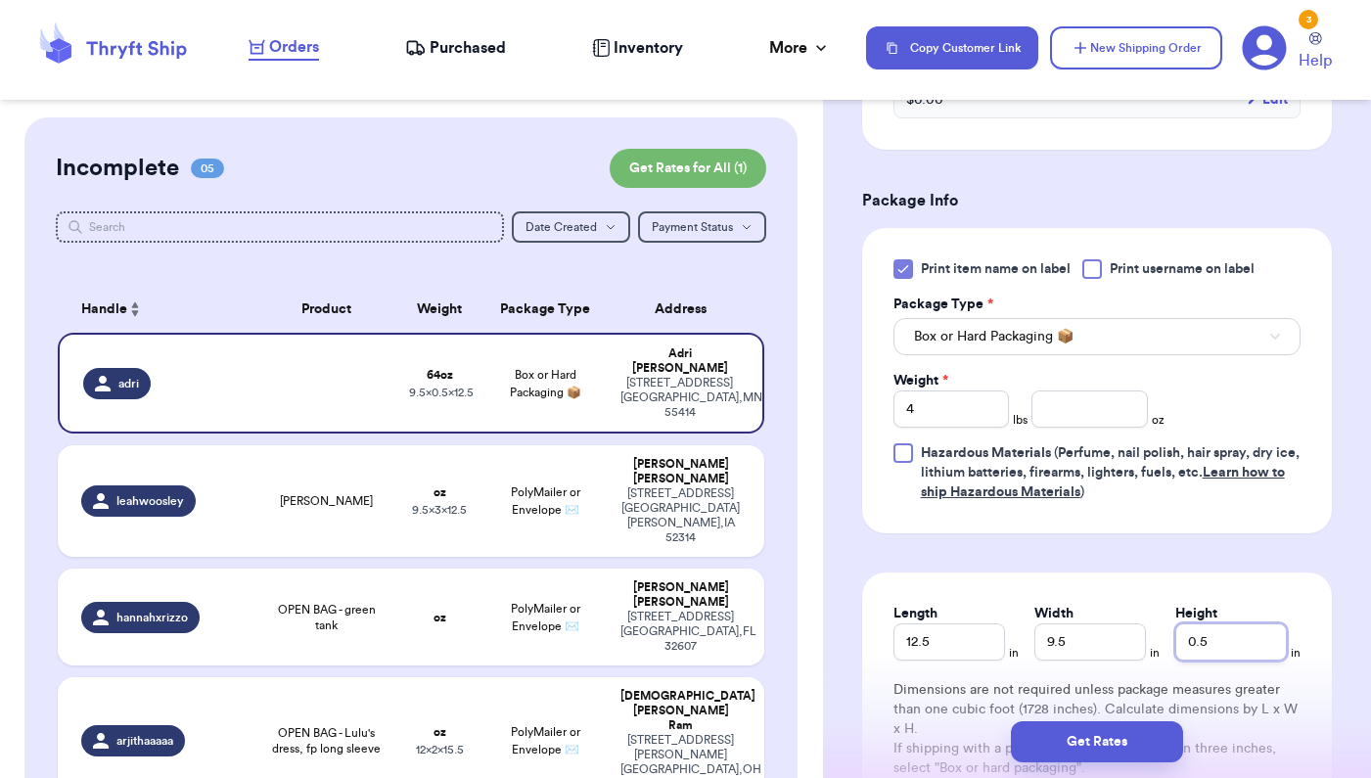
drag, startPoint x: 1222, startPoint y: 645, endPoint x: 1121, endPoint y: 645, distance: 100.8
click at [1121, 645] on div "Length 12.5 in Width 9.5 in Height 0.5 in" at bounding box center [1096, 632] width 407 height 57
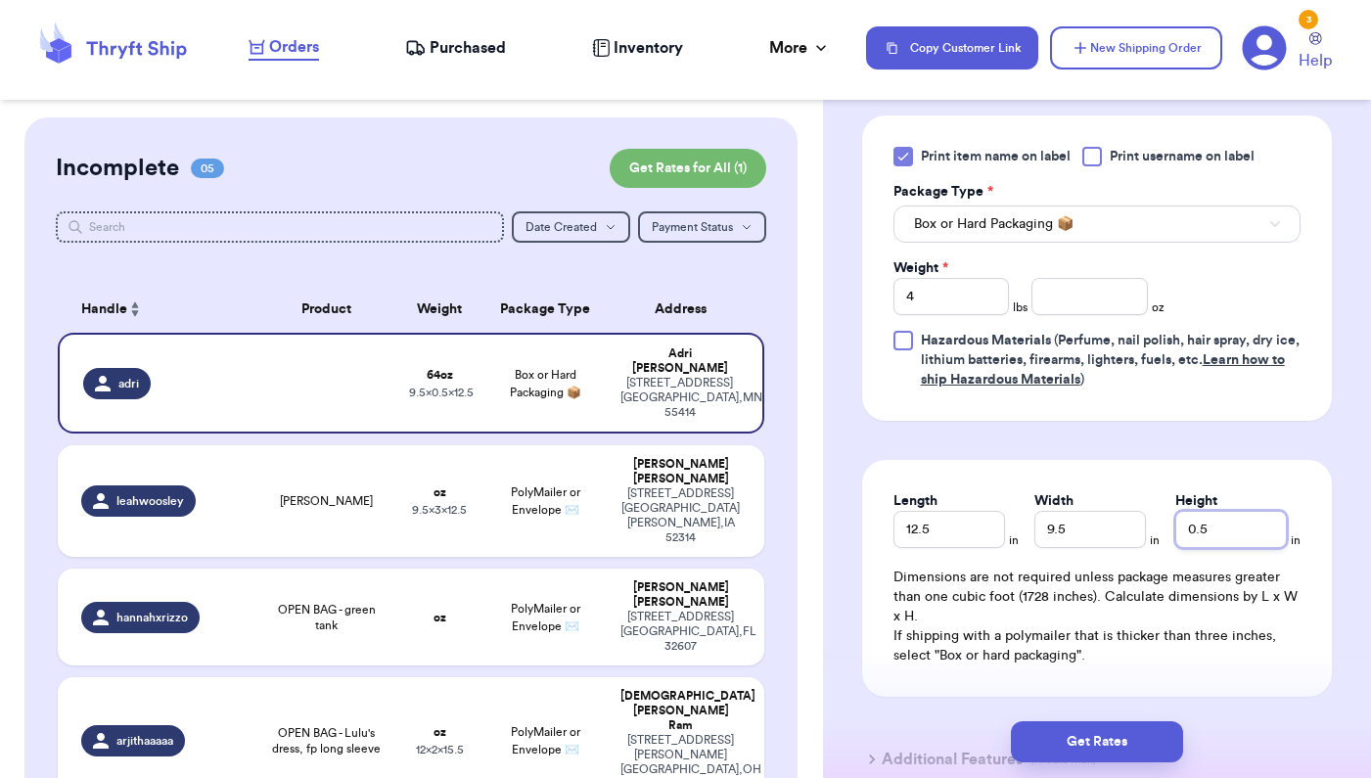
scroll to position [1213, 0]
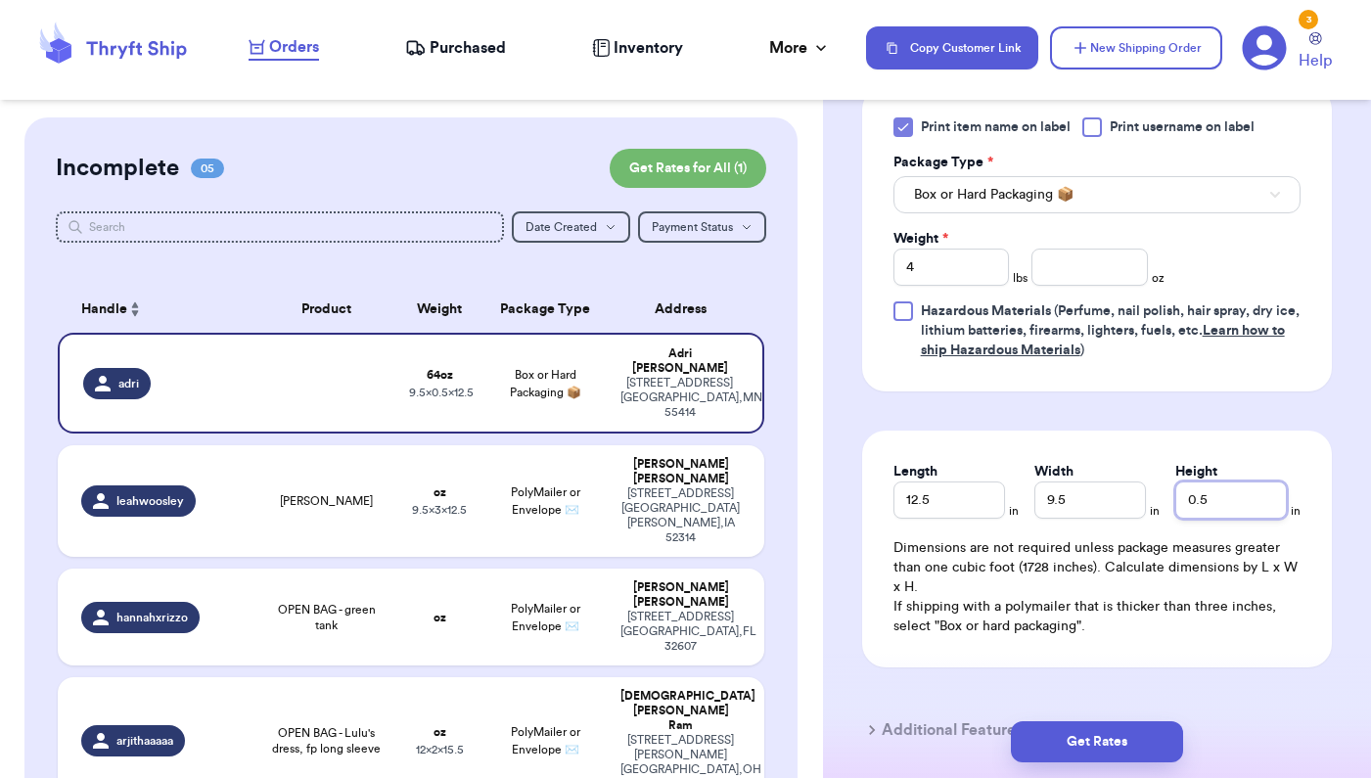
type input "7"
click at [1092, 733] on button "Get Rates" at bounding box center [1097, 741] width 172 height 41
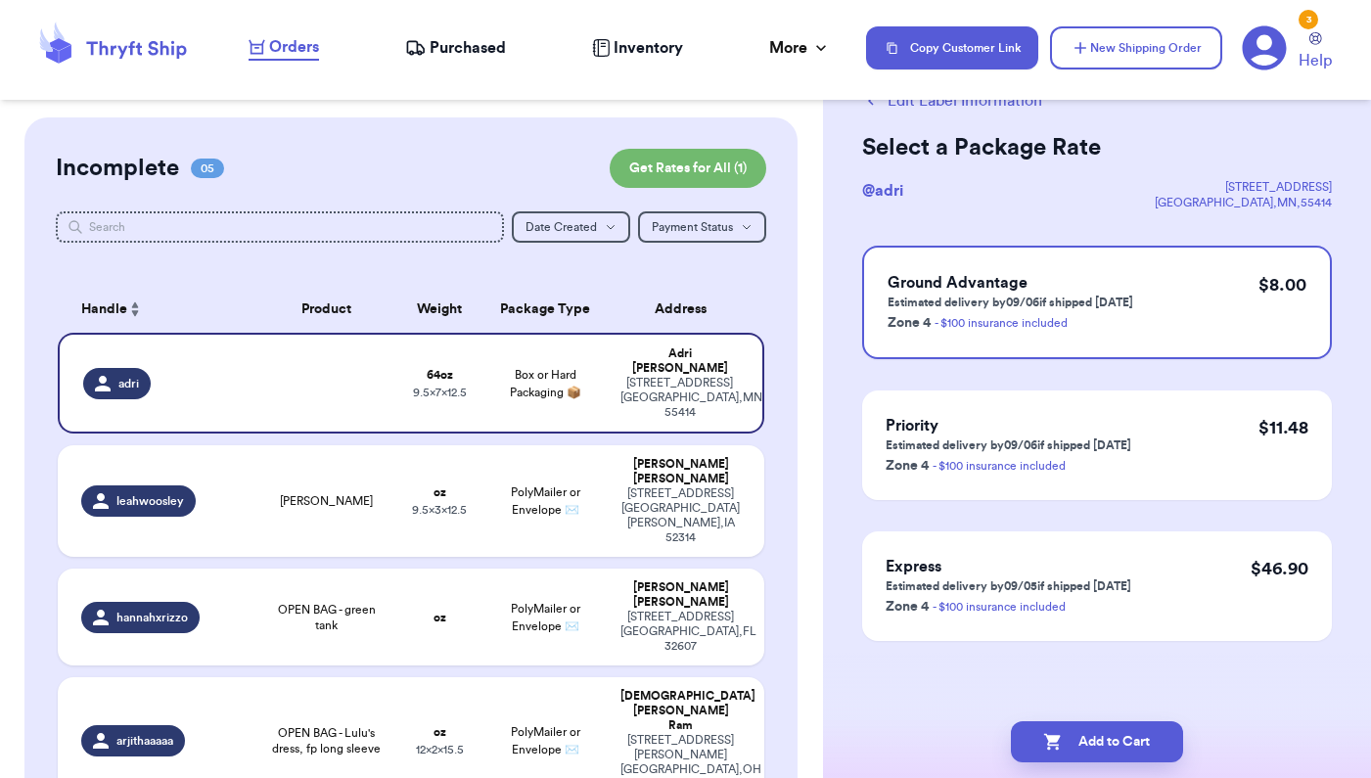
scroll to position [0, 0]
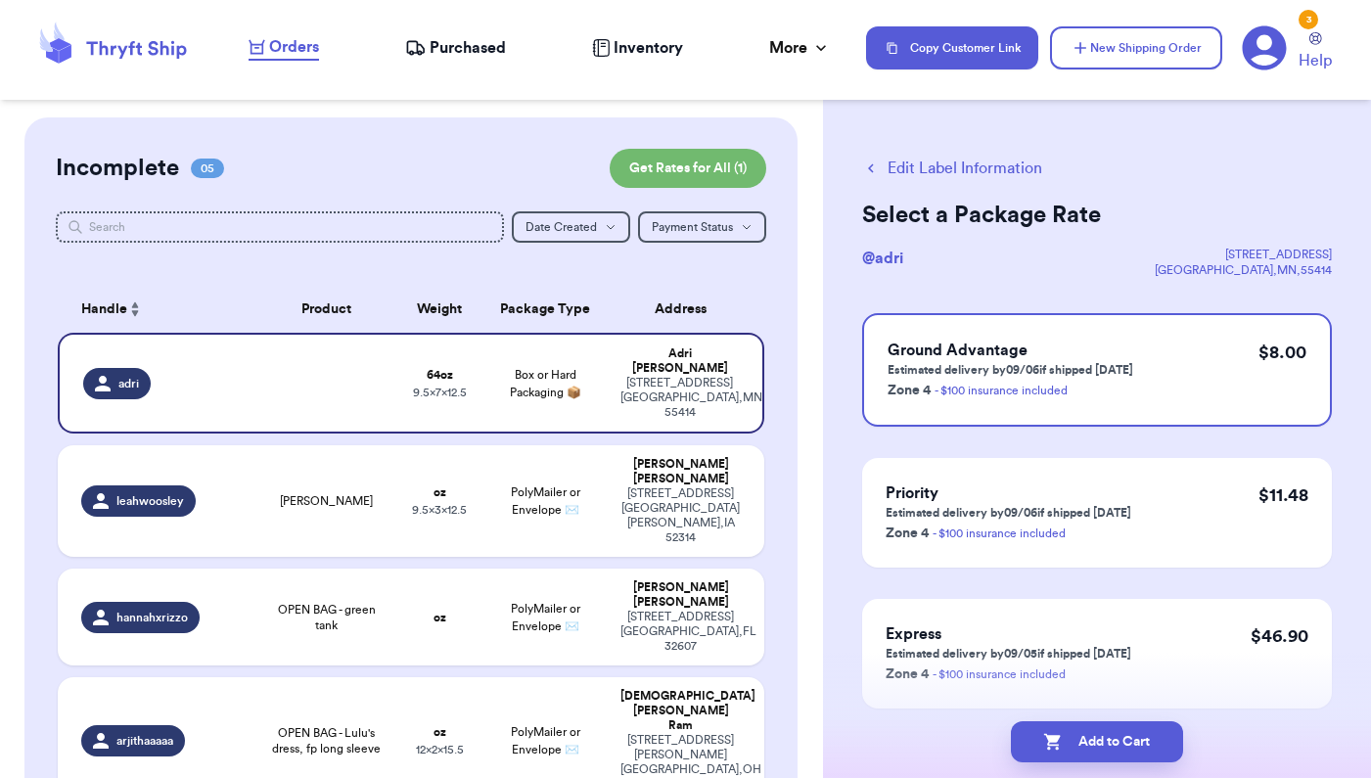
click at [897, 167] on button "Edit Label Information" at bounding box center [952, 168] width 180 height 23
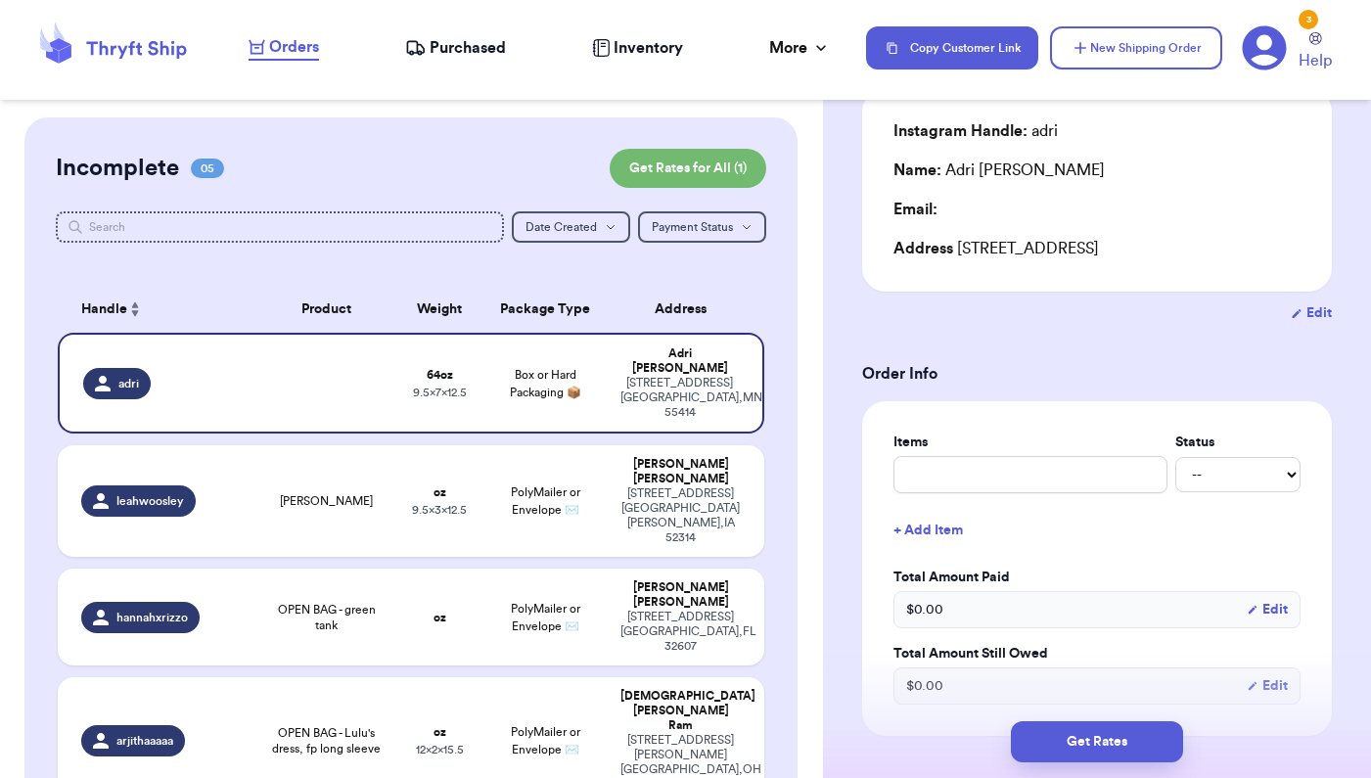
scroll to position [169, 0]
